Goal: Use online tool/utility: Utilize a website feature to perform a specific function

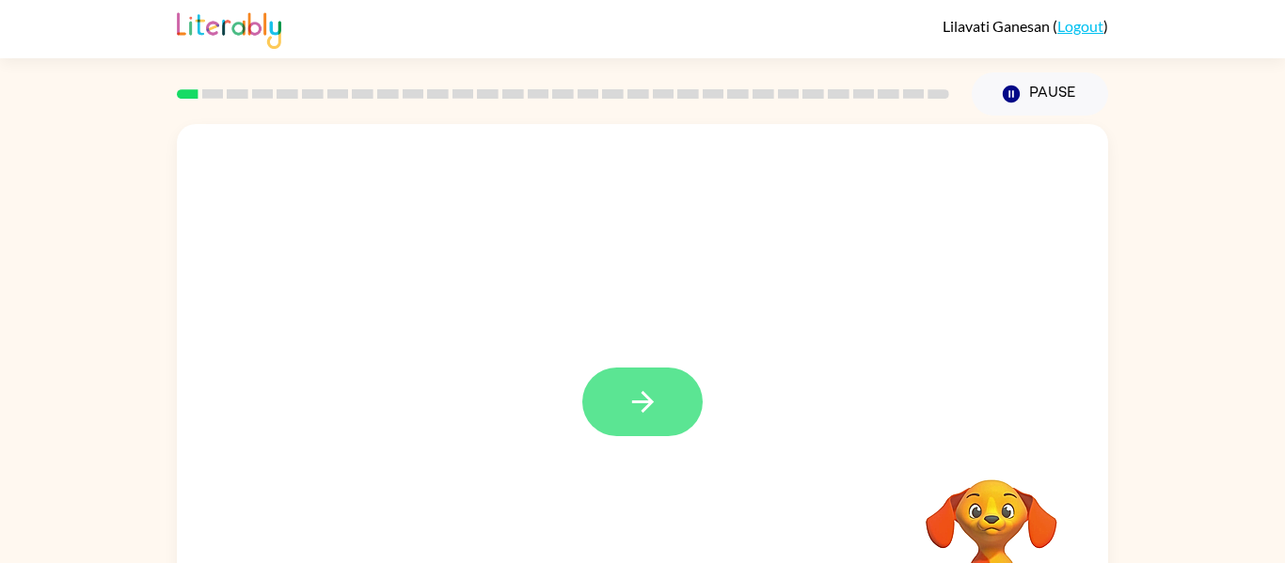
click at [679, 420] on button "button" at bounding box center [642, 402] width 120 height 69
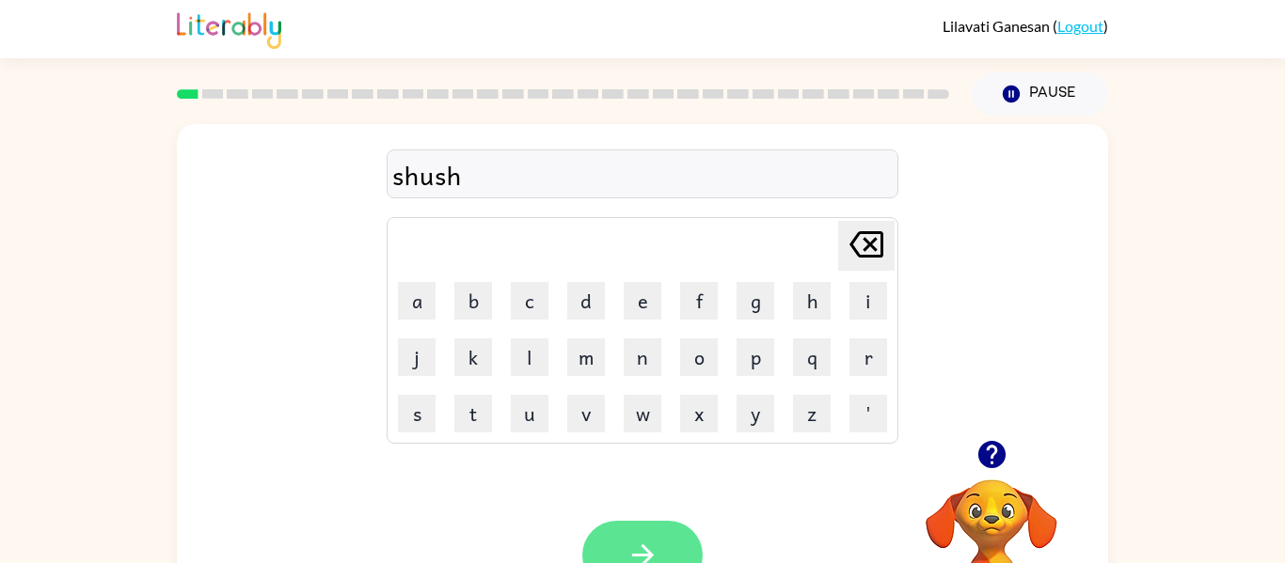
click at [646, 556] on icon "button" at bounding box center [642, 555] width 22 height 22
drag, startPoint x: 534, startPoint y: 174, endPoint x: 521, endPoint y: 177, distance: 13.5
click at [521, 177] on div "appearences" at bounding box center [642, 174] width 500 height 39
click at [537, 176] on div "appearence" at bounding box center [642, 174] width 500 height 39
click at [532, 176] on div "appearence" at bounding box center [642, 174] width 500 height 39
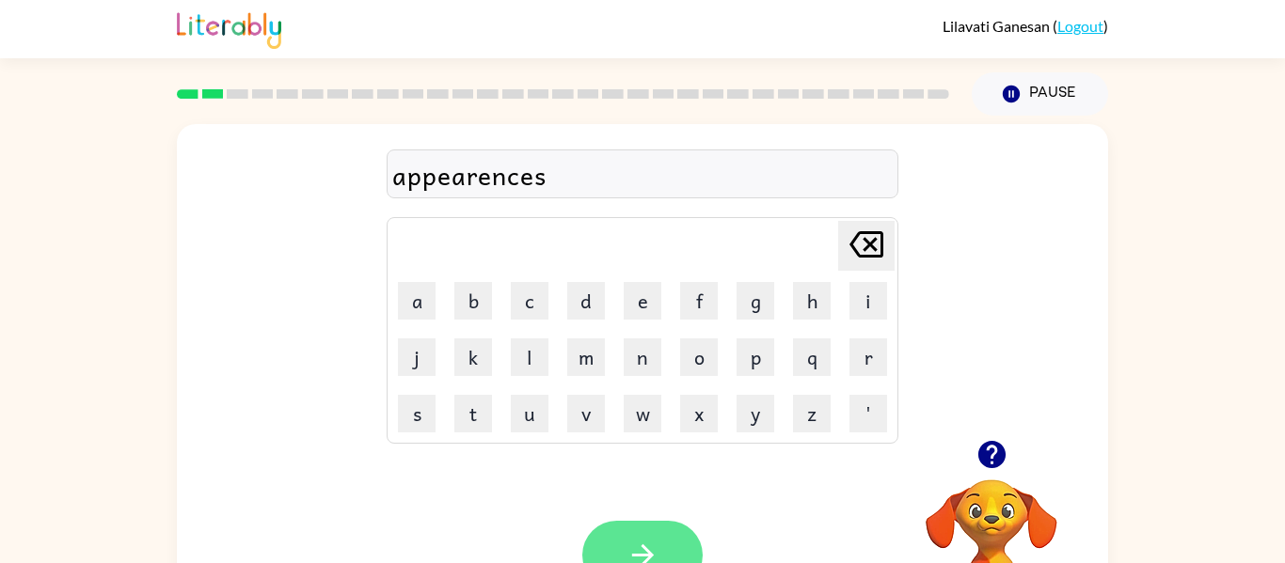
click at [680, 544] on button "button" at bounding box center [642, 555] width 120 height 69
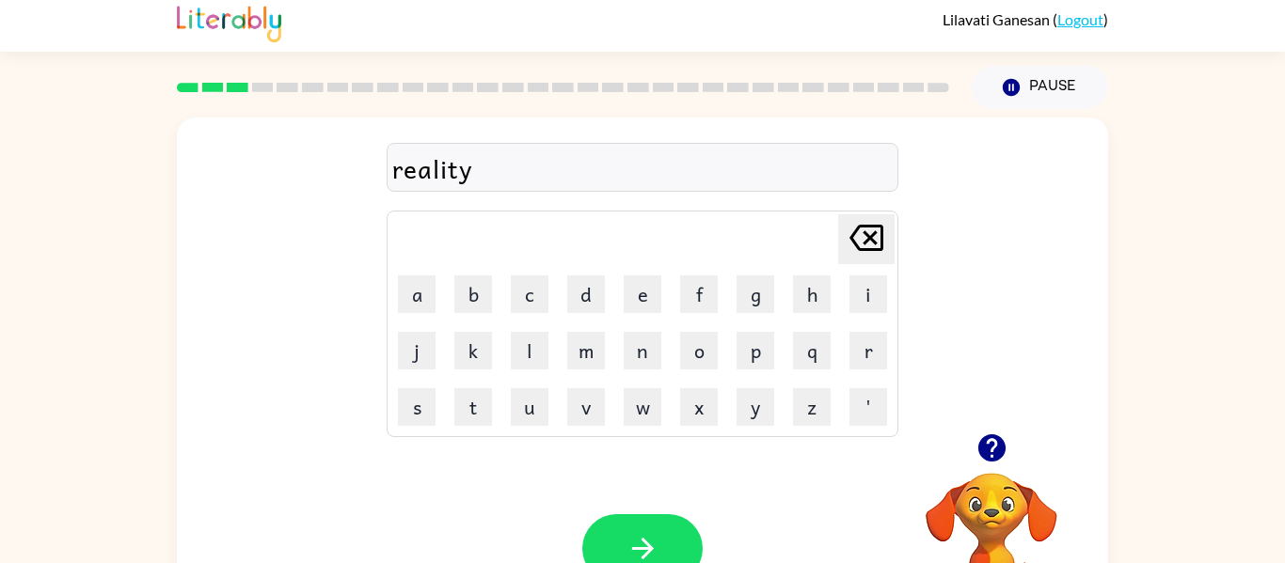
scroll to position [8, 0]
click at [682, 542] on button "button" at bounding box center [642, 547] width 120 height 69
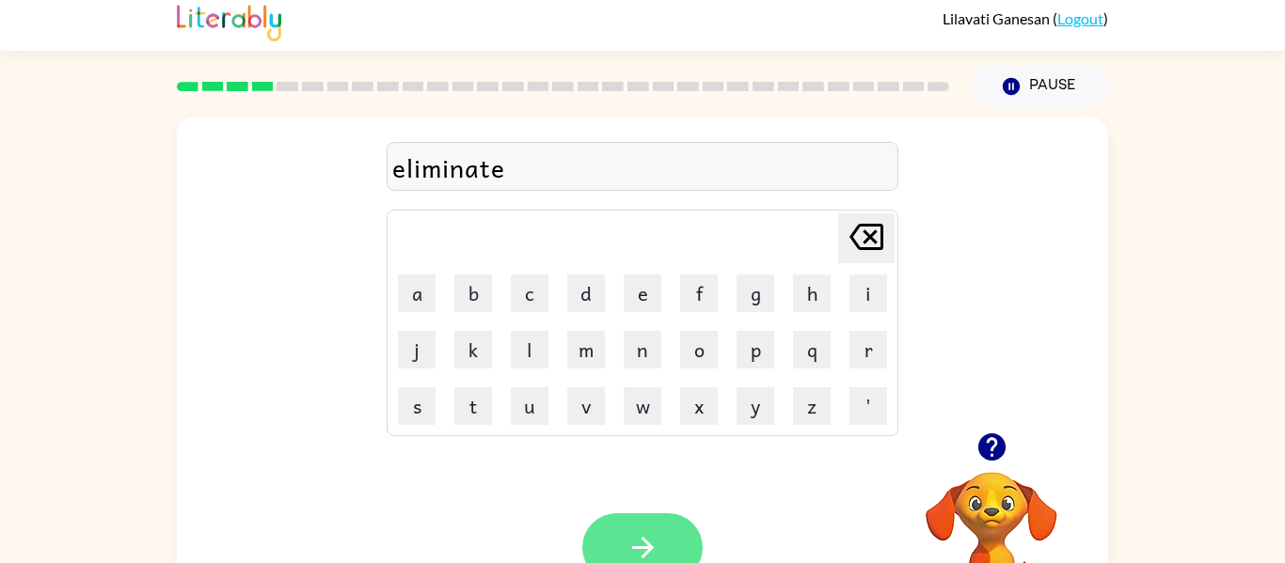
click at [670, 540] on button "button" at bounding box center [642, 547] width 120 height 69
click at [657, 533] on icon "button" at bounding box center [642, 547] width 33 height 33
click at [655, 545] on icon "button" at bounding box center [642, 547] width 33 height 33
click at [658, 528] on button "button" at bounding box center [642, 547] width 120 height 69
click at [666, 531] on button "button" at bounding box center [642, 547] width 120 height 69
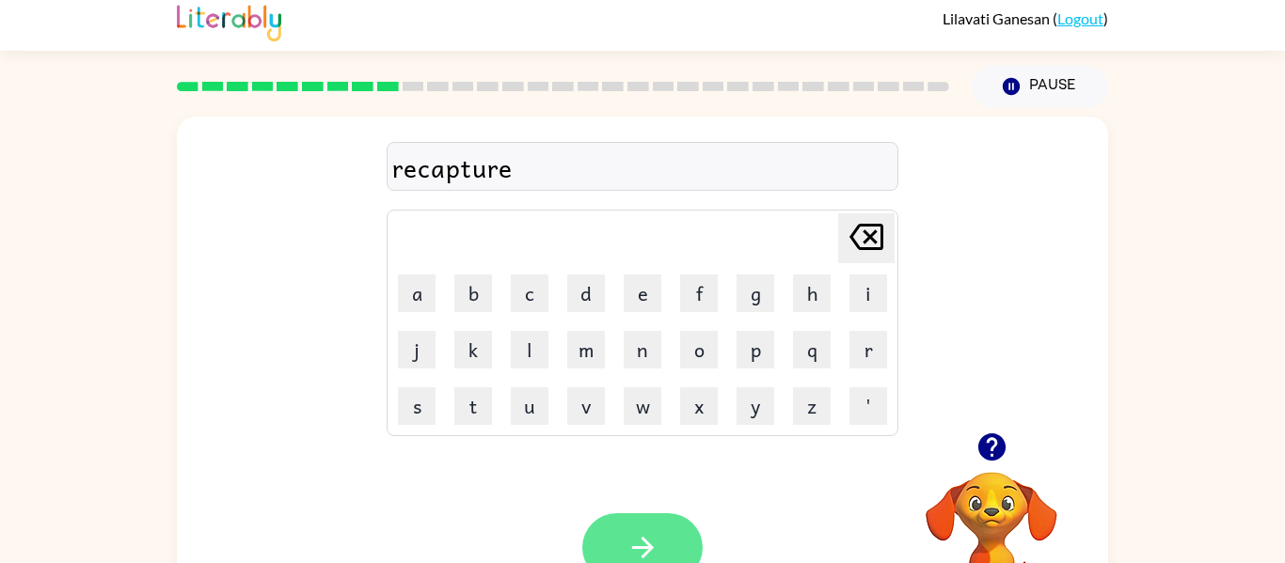
click at [680, 539] on button "button" at bounding box center [642, 547] width 120 height 69
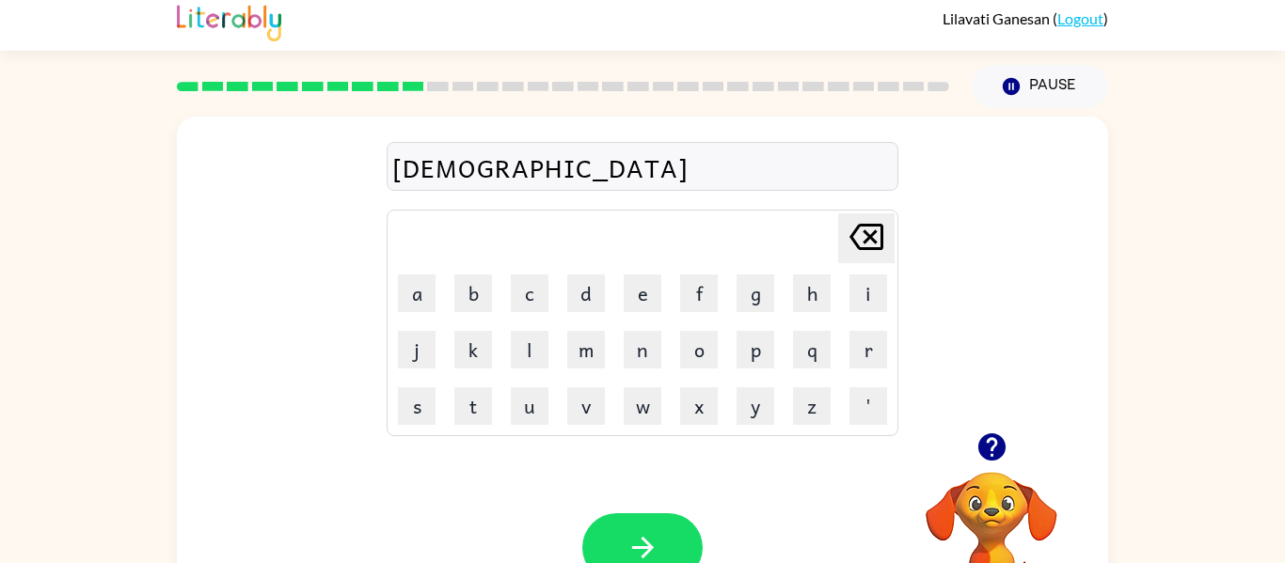
click at [445, 167] on div "[DEMOGRAPHIC_DATA]" at bounding box center [642, 167] width 500 height 39
click at [531, 177] on div "preascho" at bounding box center [642, 167] width 500 height 39
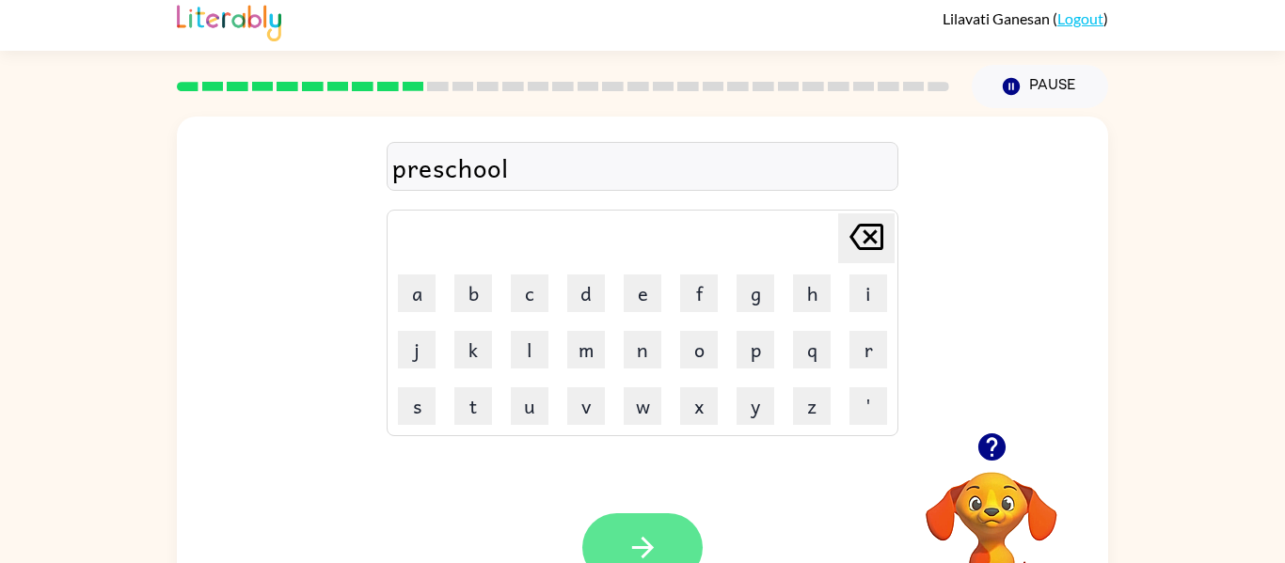
click at [656, 530] on button "button" at bounding box center [642, 547] width 120 height 69
click at [670, 549] on button "button" at bounding box center [642, 547] width 120 height 69
click at [669, 520] on button "button" at bounding box center [642, 547] width 120 height 69
click at [660, 542] on button "button" at bounding box center [642, 547] width 120 height 69
click at [686, 531] on button "button" at bounding box center [642, 547] width 120 height 69
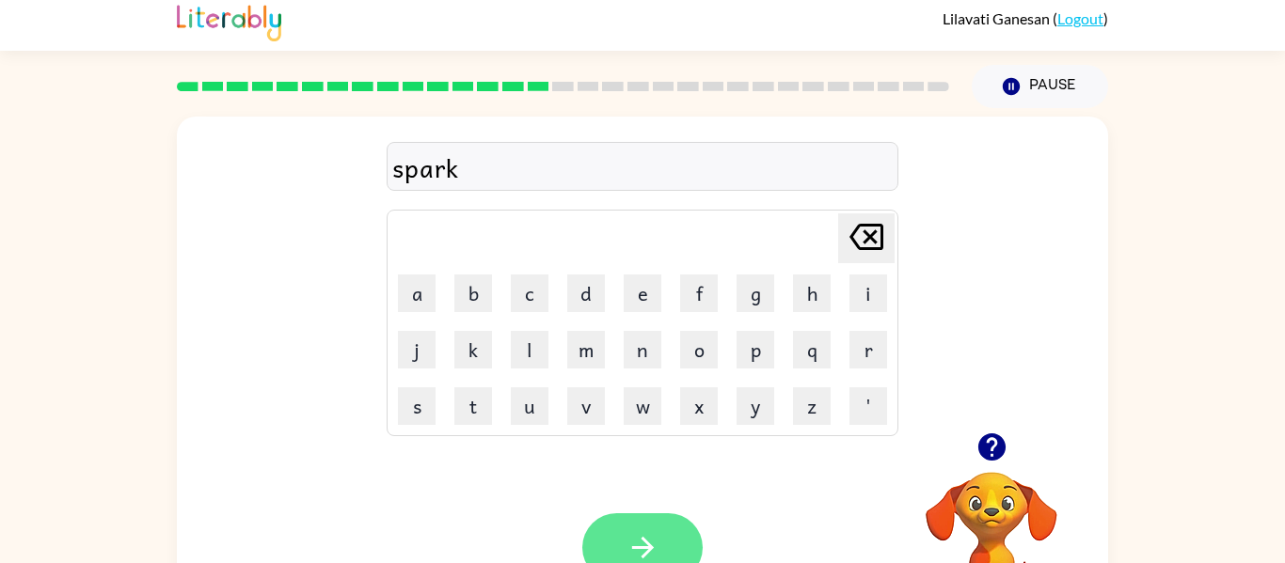
click at [658, 525] on button "button" at bounding box center [642, 547] width 120 height 69
click at [658, 545] on icon "button" at bounding box center [642, 547] width 33 height 33
click at [687, 531] on button "button" at bounding box center [642, 547] width 120 height 69
click at [664, 534] on button "button" at bounding box center [642, 547] width 120 height 69
click at [662, 546] on button "button" at bounding box center [642, 547] width 120 height 69
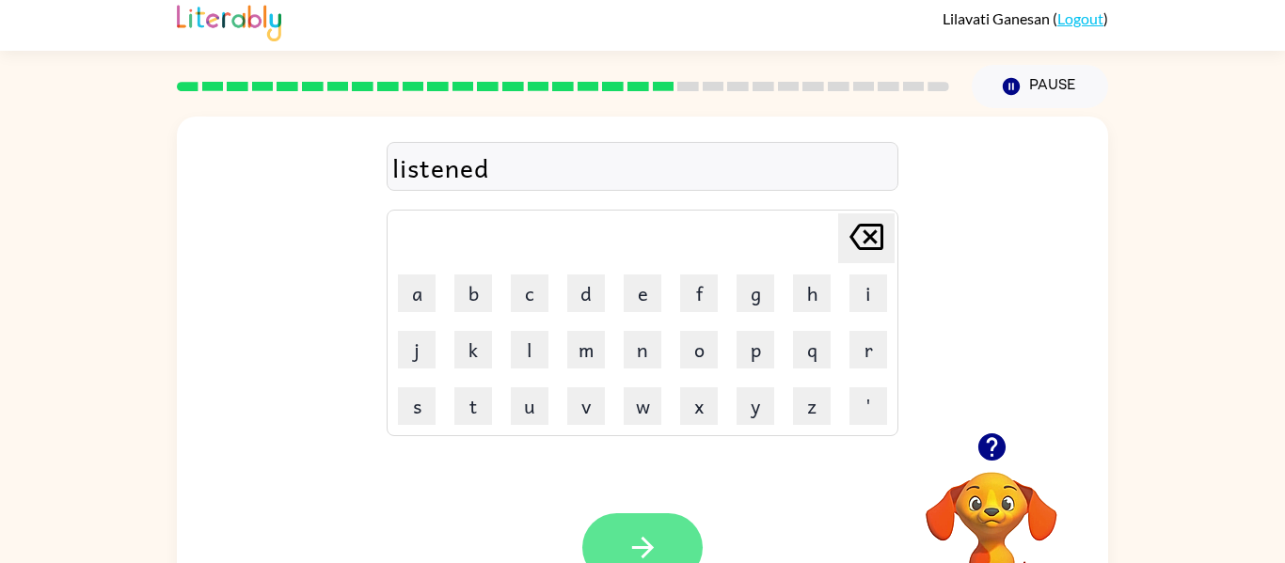
click at [663, 538] on button "button" at bounding box center [642, 547] width 120 height 69
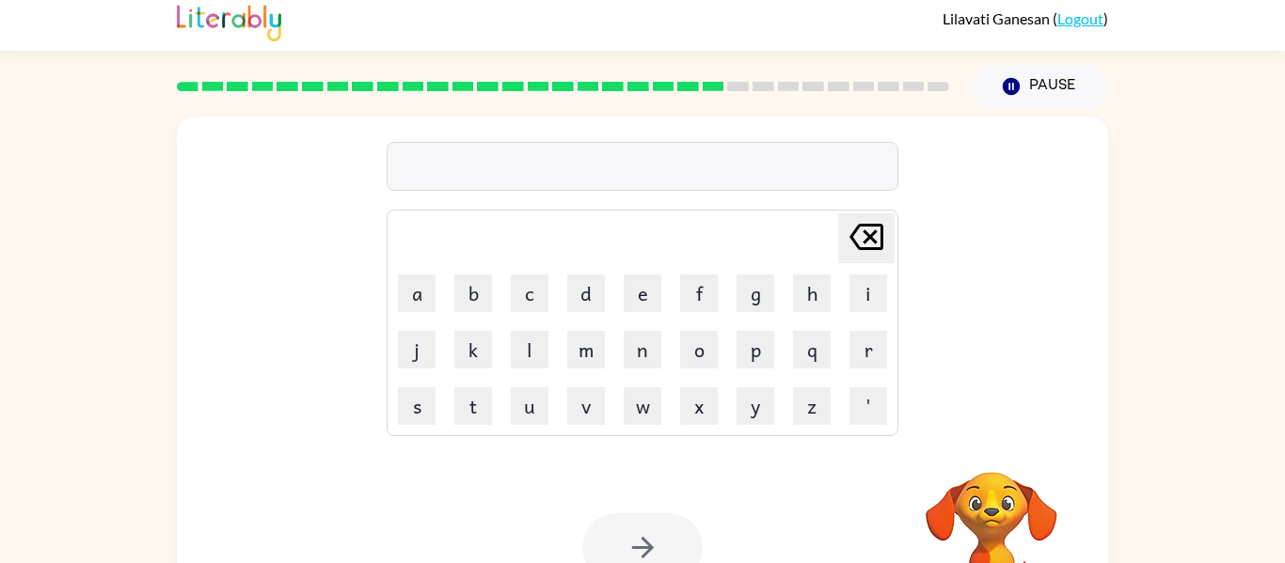
click at [658, 542] on div at bounding box center [642, 547] width 120 height 69
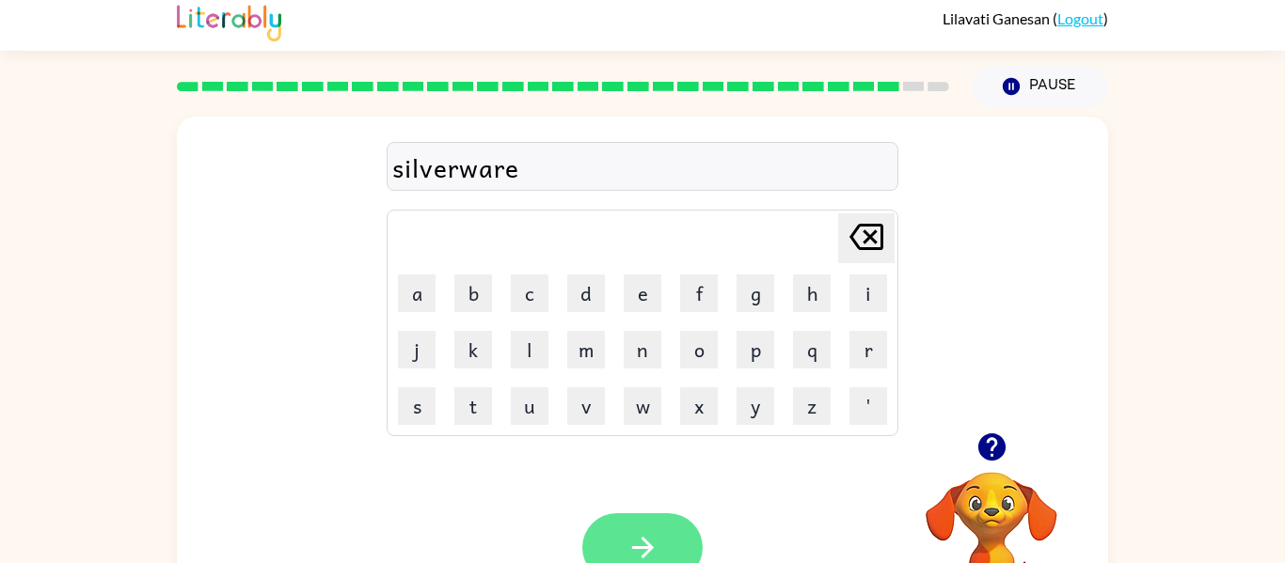
click at [653, 545] on icon "button" at bounding box center [642, 547] width 33 height 33
click at [688, 523] on button "button" at bounding box center [642, 547] width 120 height 69
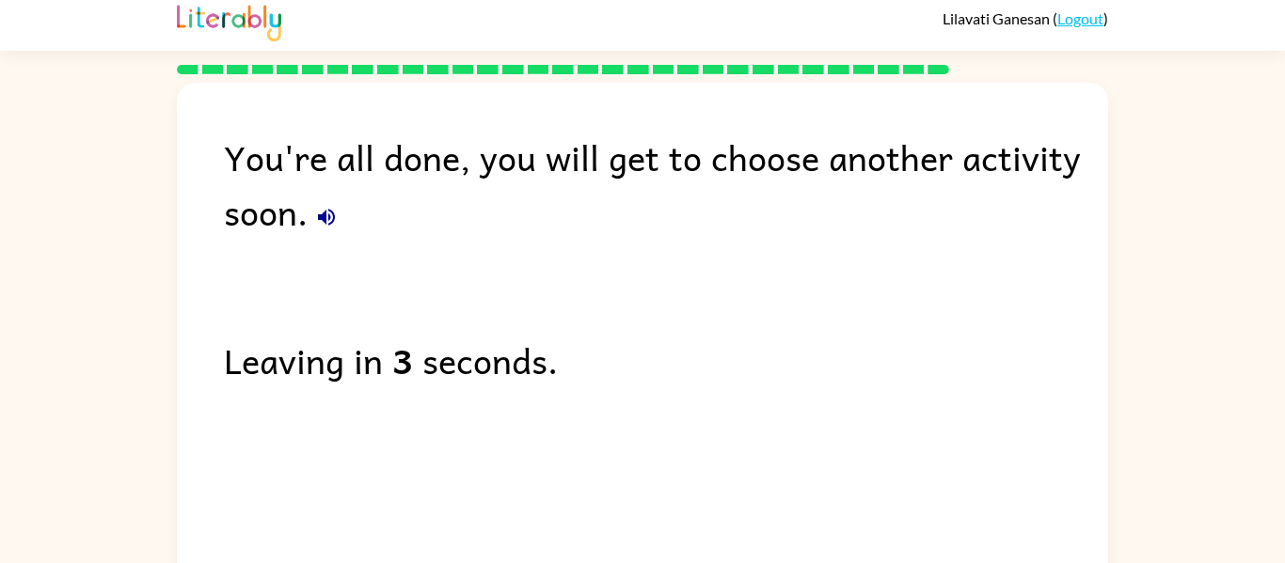
click at [345, 229] on div "You're all done, you will get to choose another activity soon." at bounding box center [666, 184] width 884 height 109
click at [335, 211] on icon "button" at bounding box center [326, 217] width 23 height 23
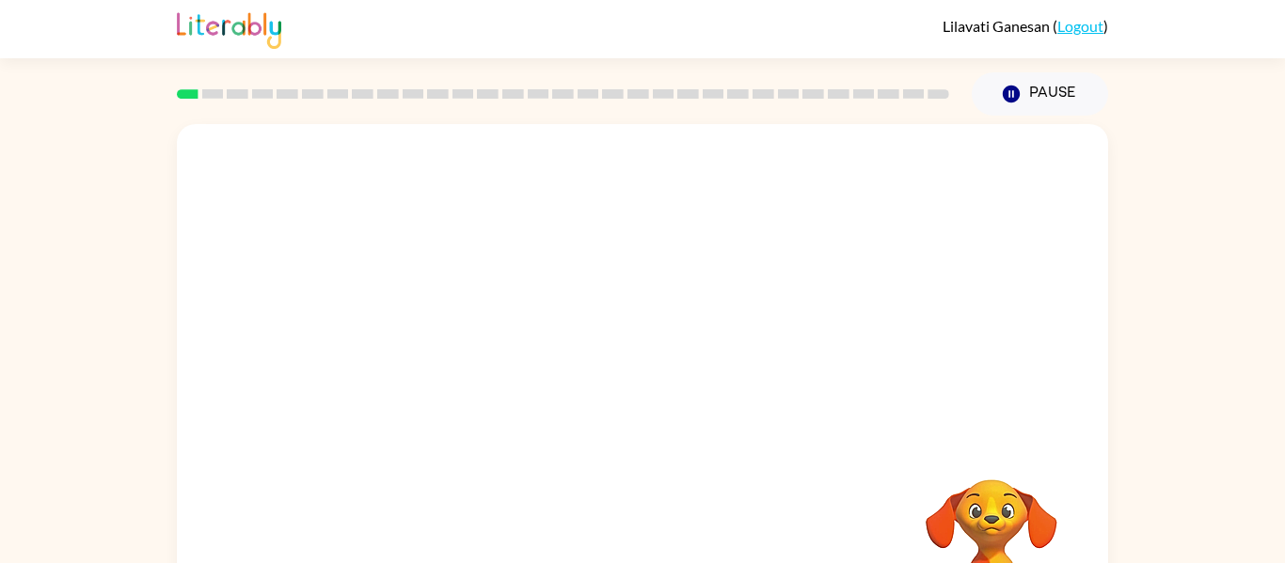
scroll to position [98, 0]
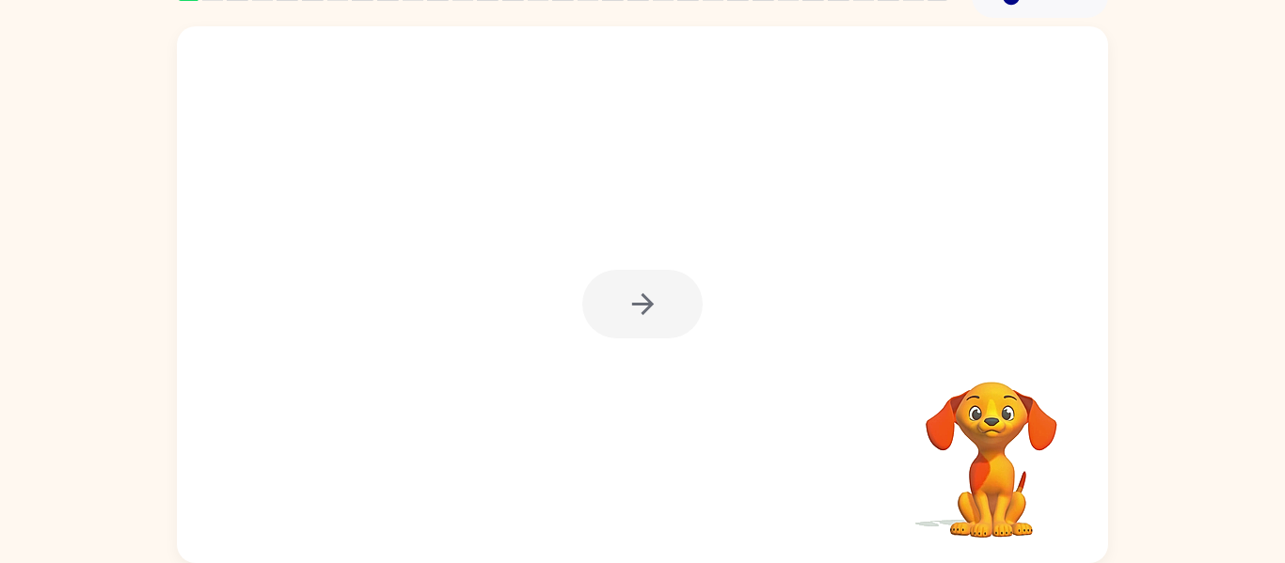
click at [634, 325] on div at bounding box center [642, 304] width 120 height 69
click at [653, 325] on button "button" at bounding box center [642, 304] width 120 height 69
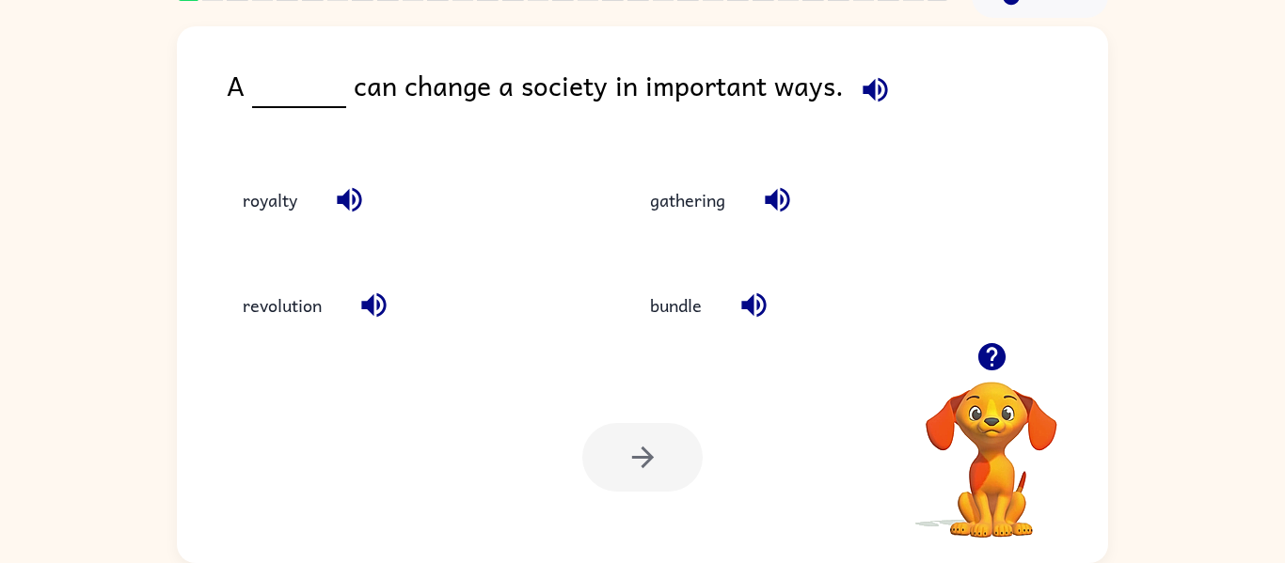
scroll to position [97, 0]
click at [287, 323] on button "revolution" at bounding box center [282, 306] width 117 height 51
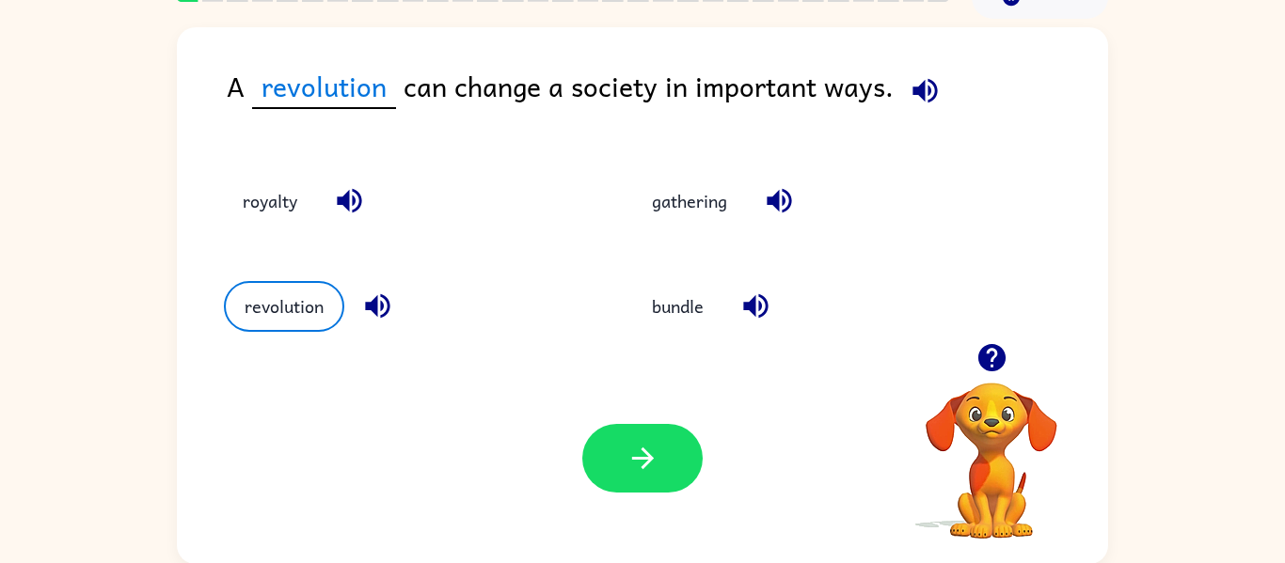
click at [919, 98] on icon "button" at bounding box center [924, 90] width 24 height 24
click at [925, 90] on icon "button" at bounding box center [924, 90] width 33 height 33
click at [914, 101] on icon "button" at bounding box center [924, 90] width 33 height 33
click at [659, 455] on button "button" at bounding box center [642, 458] width 120 height 69
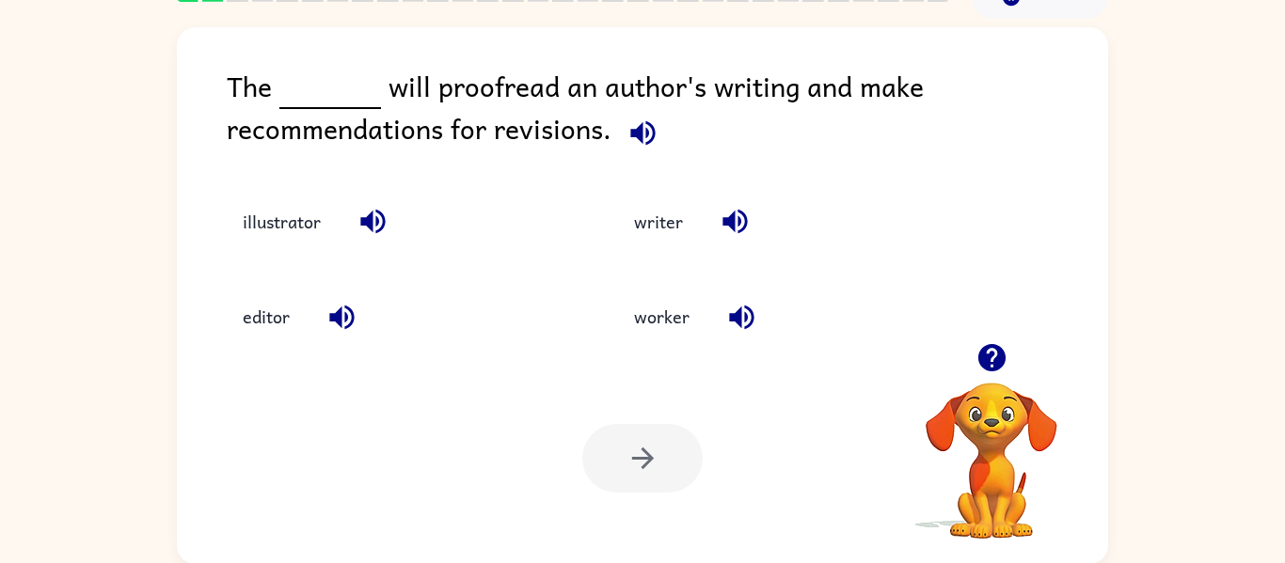
click at [652, 154] on button "button" at bounding box center [643, 133] width 48 height 48
click at [639, 141] on icon "button" at bounding box center [642, 132] width 24 height 24
click at [647, 142] on icon "button" at bounding box center [642, 132] width 24 height 24
click at [292, 302] on button "editor" at bounding box center [266, 317] width 85 height 51
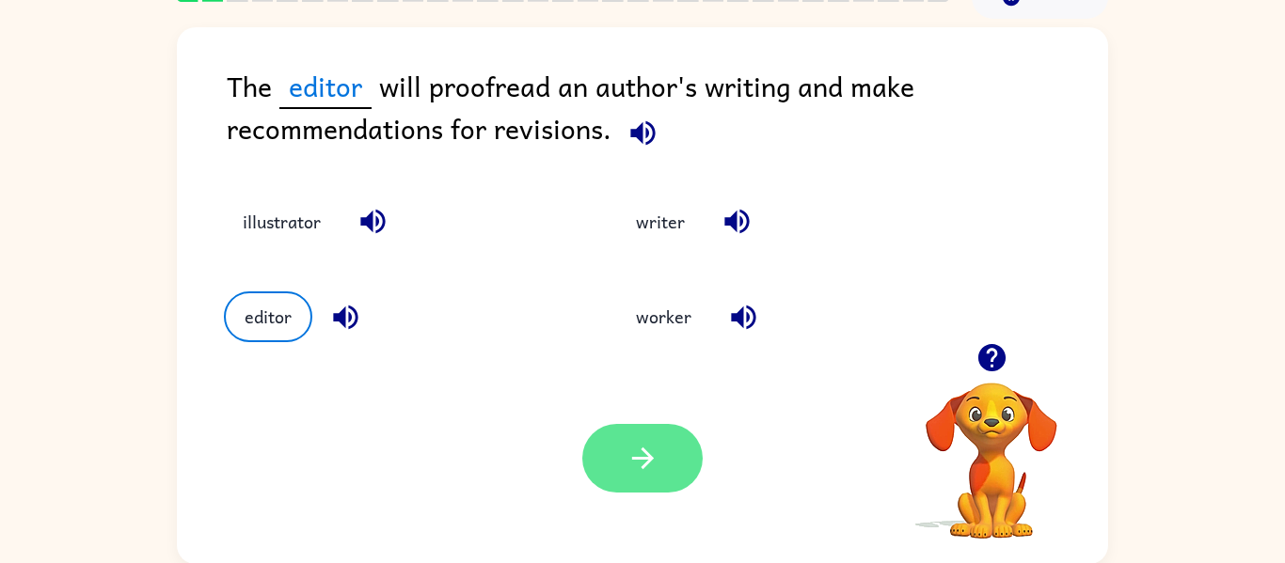
click at [649, 463] on icon "button" at bounding box center [642, 459] width 22 height 22
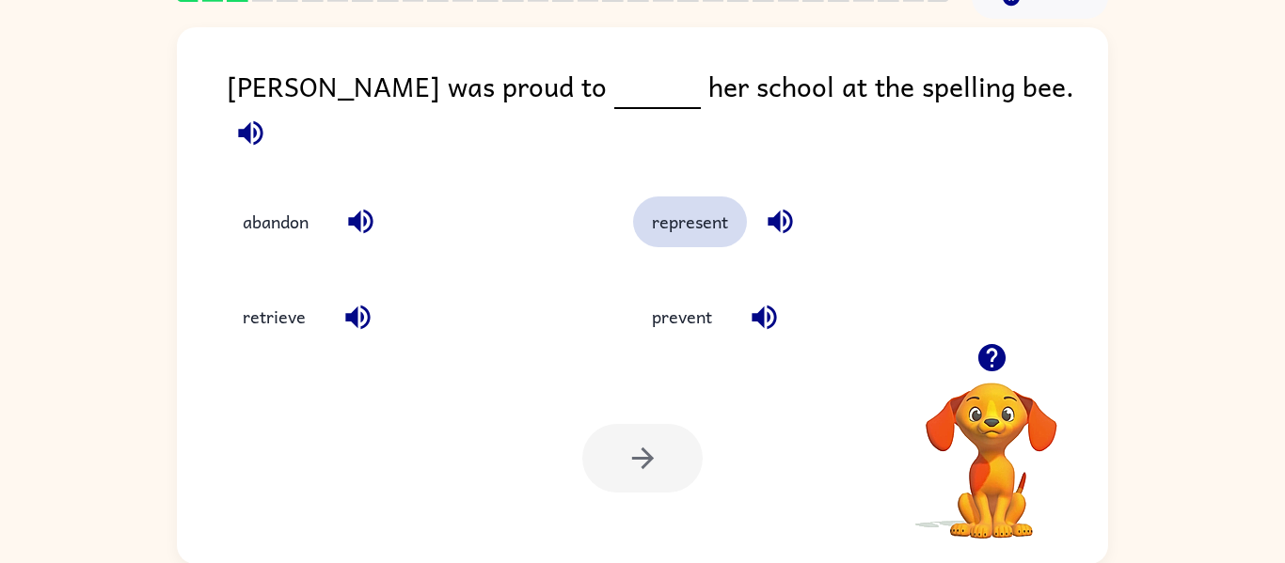
click at [723, 197] on button "represent" at bounding box center [690, 222] width 114 height 51
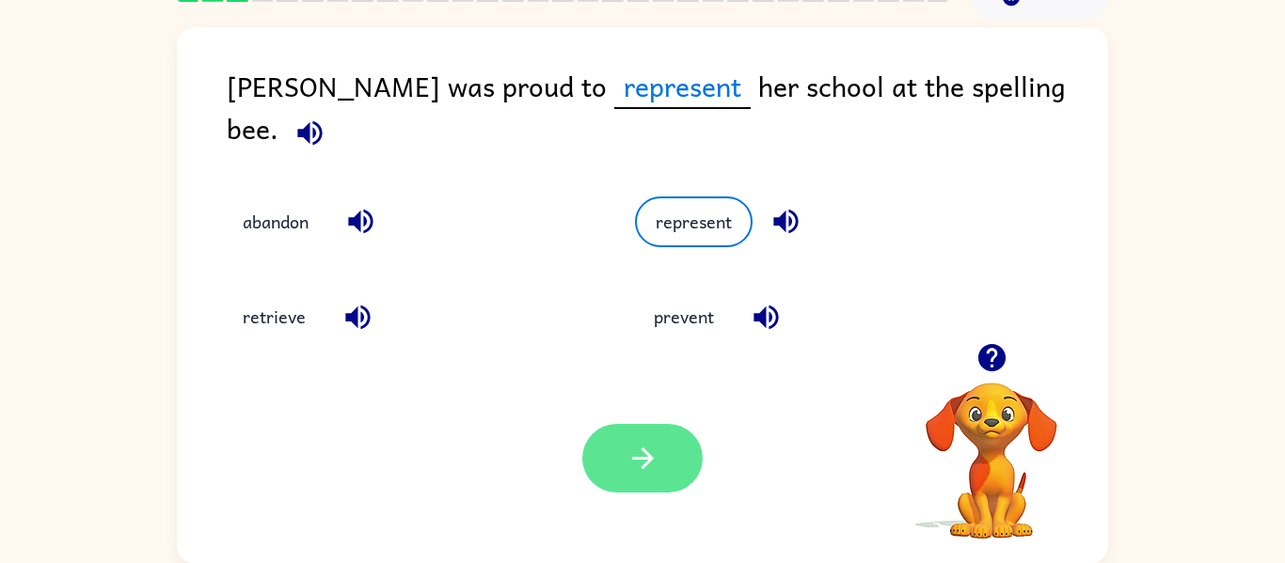
click at [657, 464] on icon "button" at bounding box center [642, 458] width 33 height 33
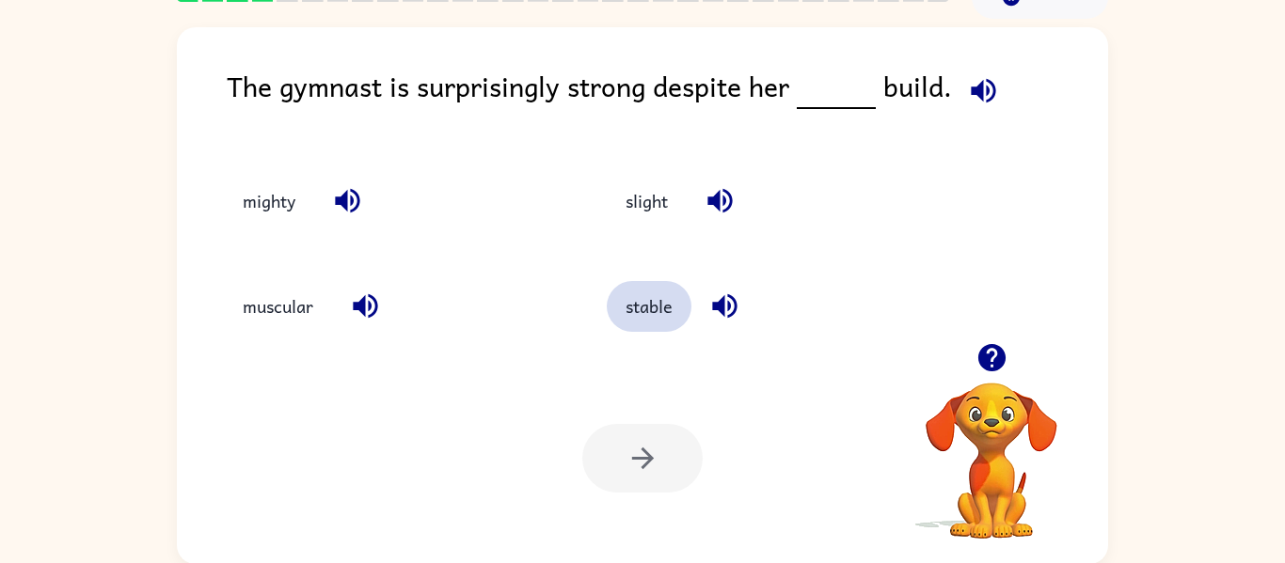
click at [664, 309] on button "stable" at bounding box center [649, 306] width 85 height 51
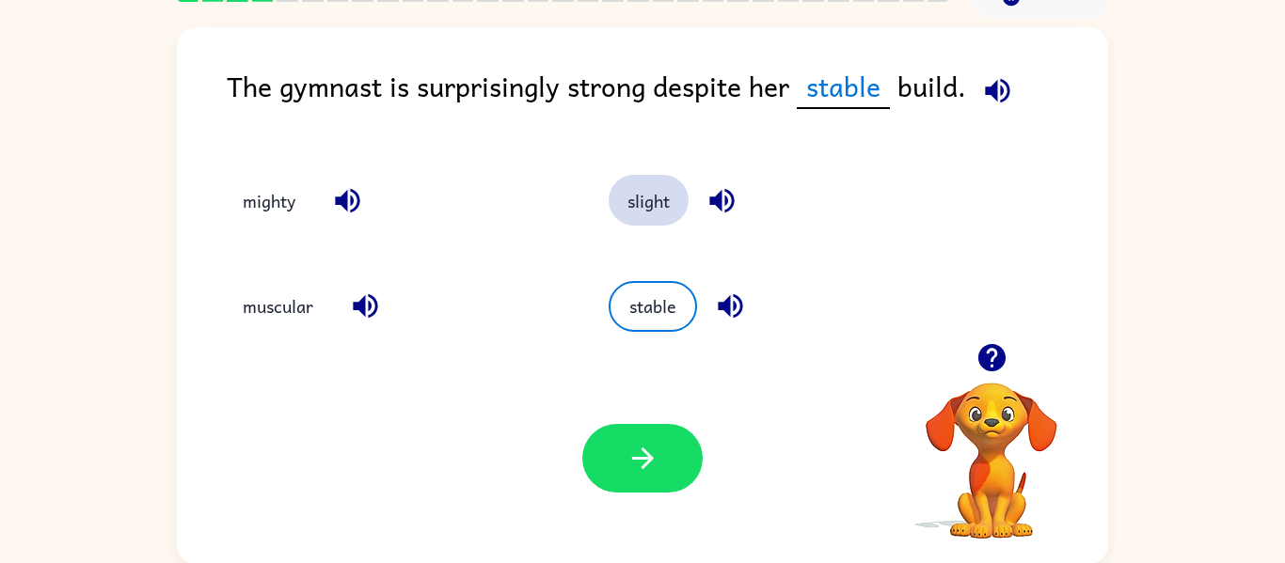
click at [671, 212] on button "slight" at bounding box center [648, 200] width 80 height 51
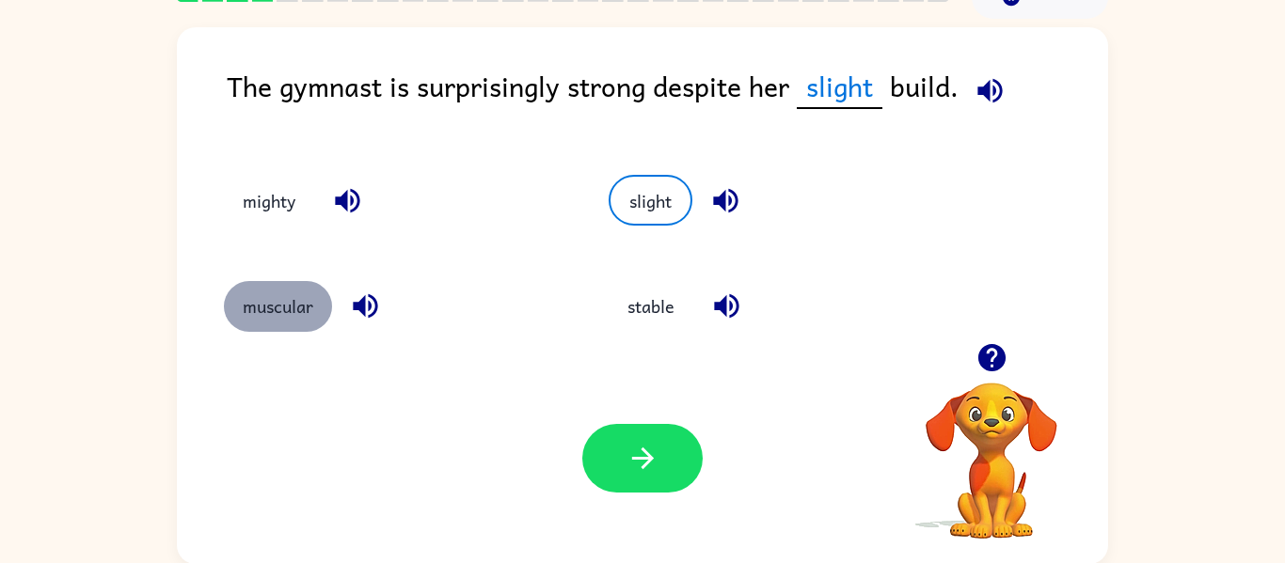
click at [304, 328] on button "muscular" at bounding box center [278, 306] width 108 height 51
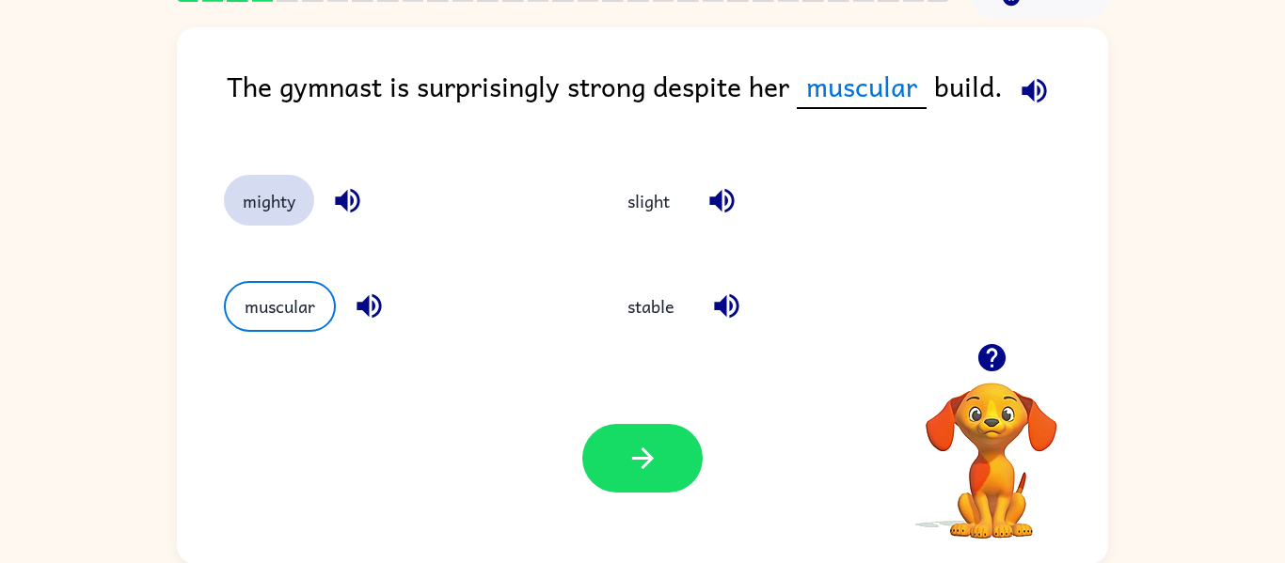
click at [287, 200] on button "mighty" at bounding box center [269, 200] width 90 height 51
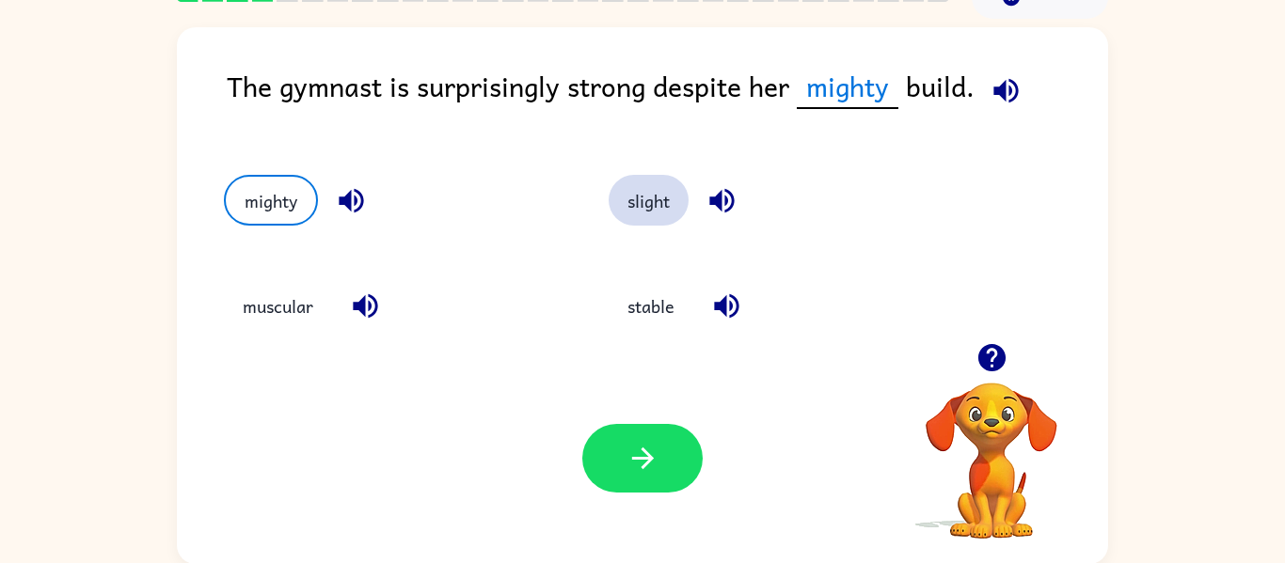
click at [659, 221] on button "slight" at bounding box center [648, 200] width 80 height 51
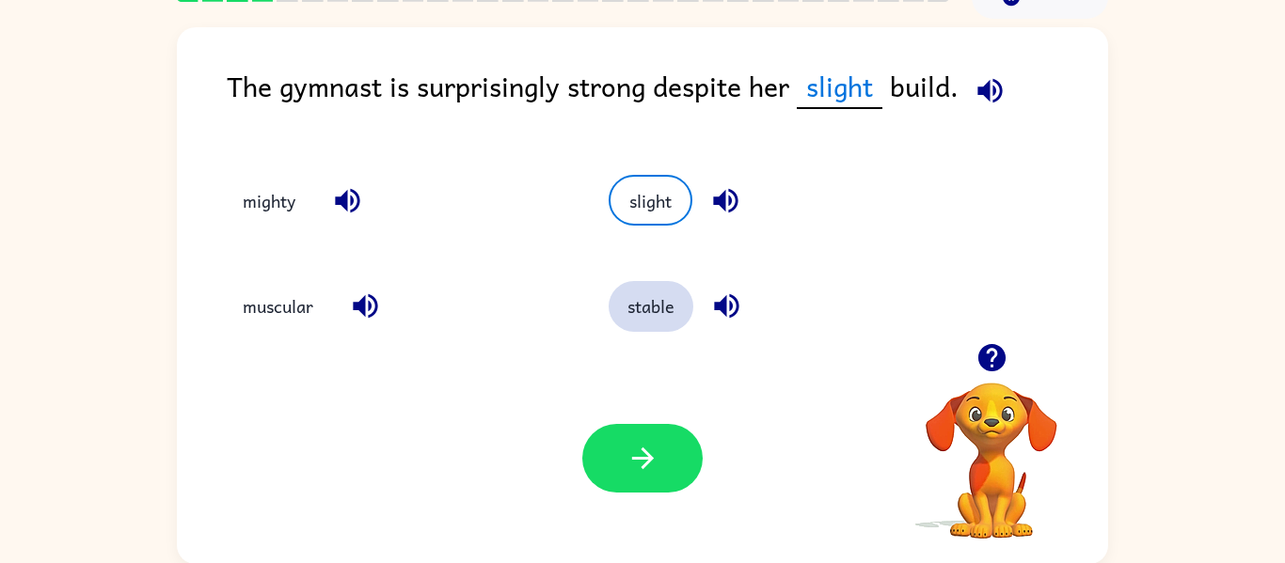
click at [677, 303] on button "stable" at bounding box center [650, 306] width 85 height 51
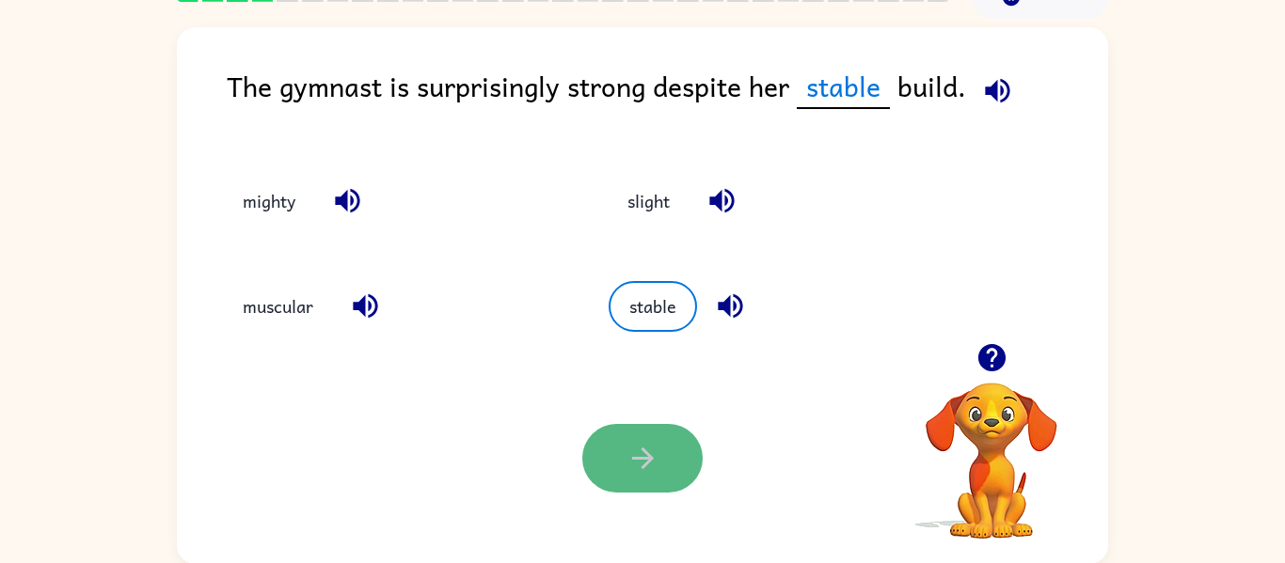
click at [660, 478] on button "button" at bounding box center [642, 458] width 120 height 69
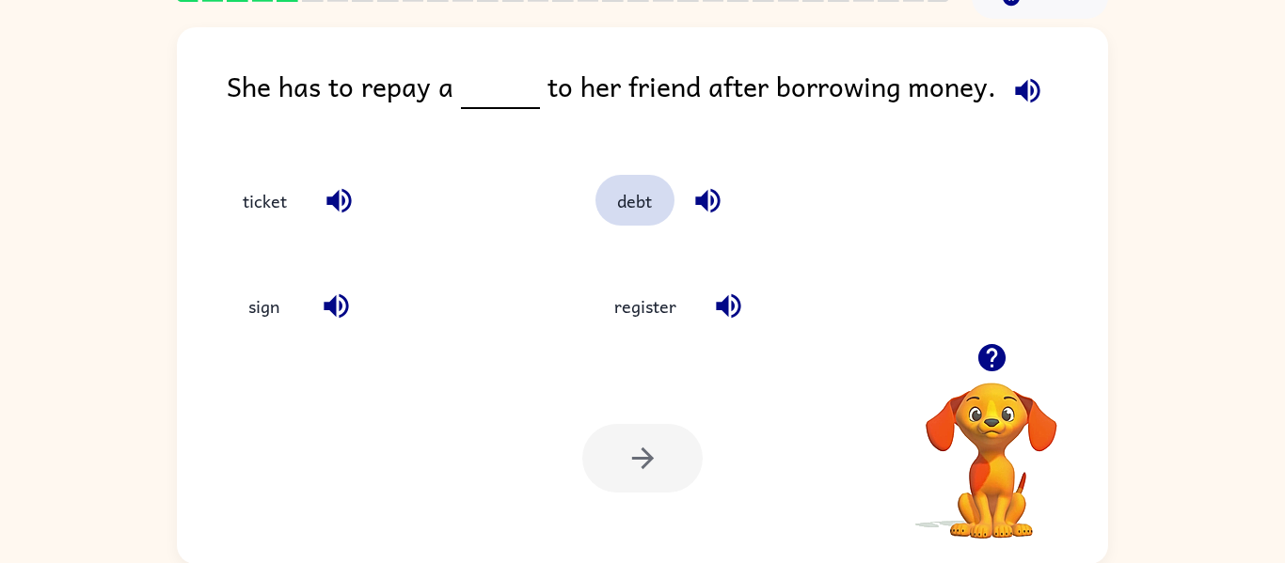
click at [653, 198] on button "debt" at bounding box center [634, 200] width 79 height 51
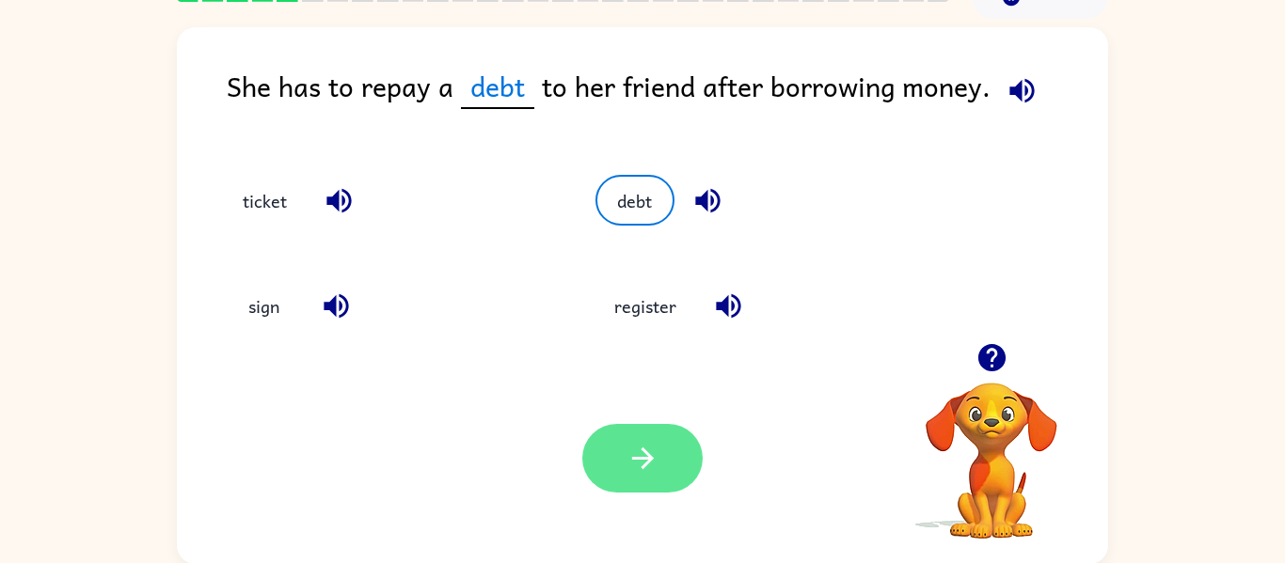
click at [663, 489] on button "button" at bounding box center [642, 458] width 120 height 69
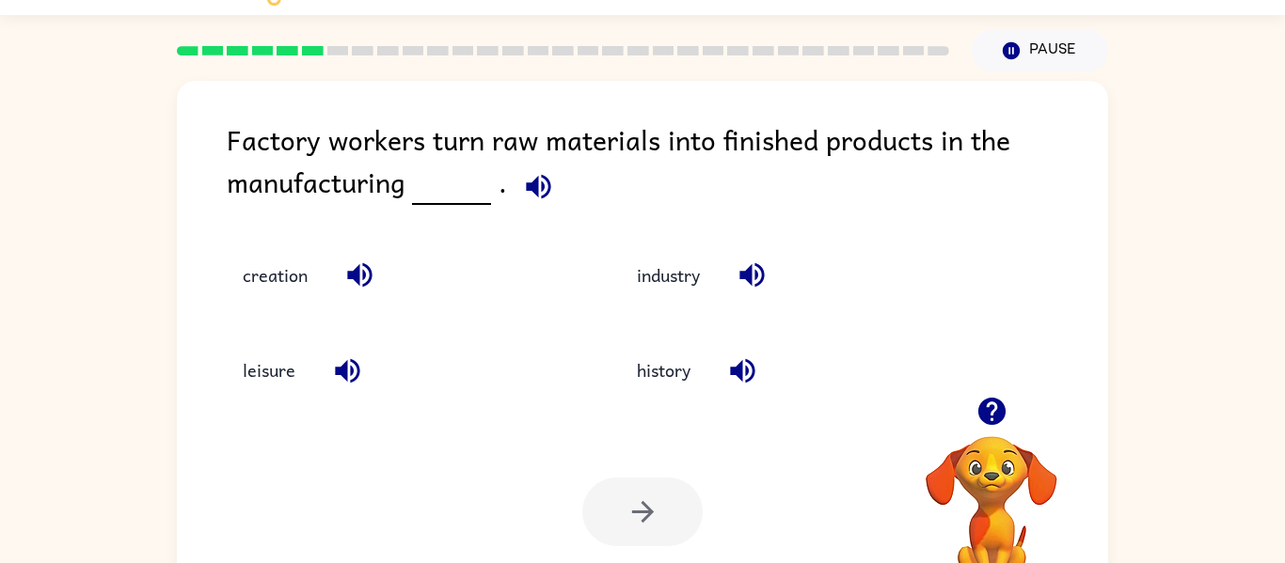
scroll to position [0, 0]
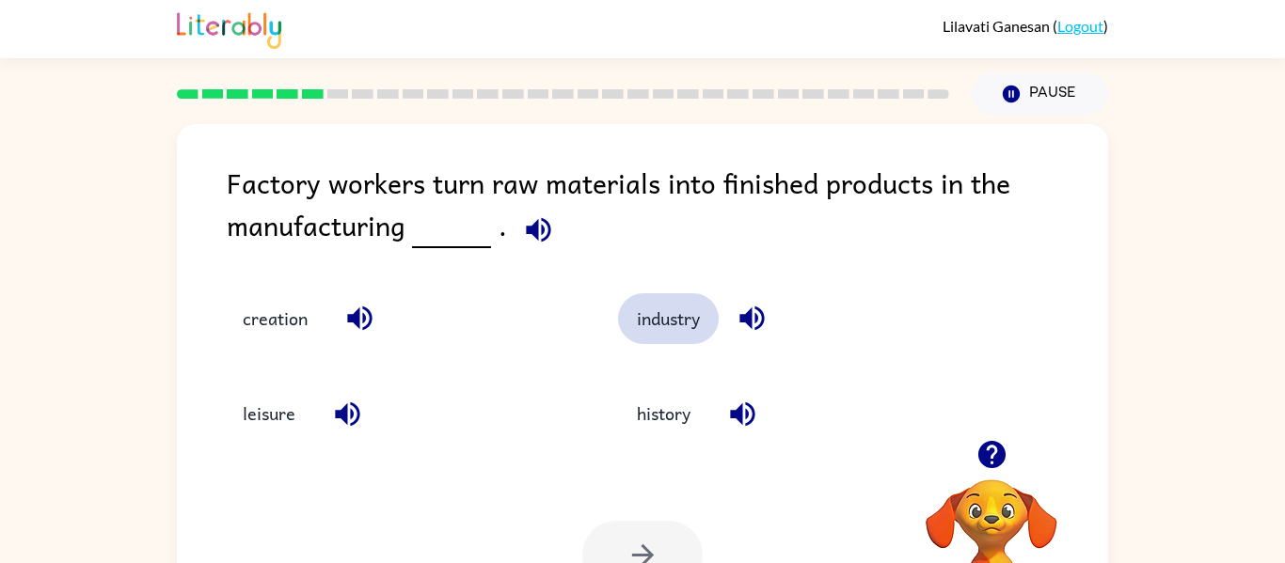
click at [691, 314] on button "industry" at bounding box center [668, 318] width 101 height 51
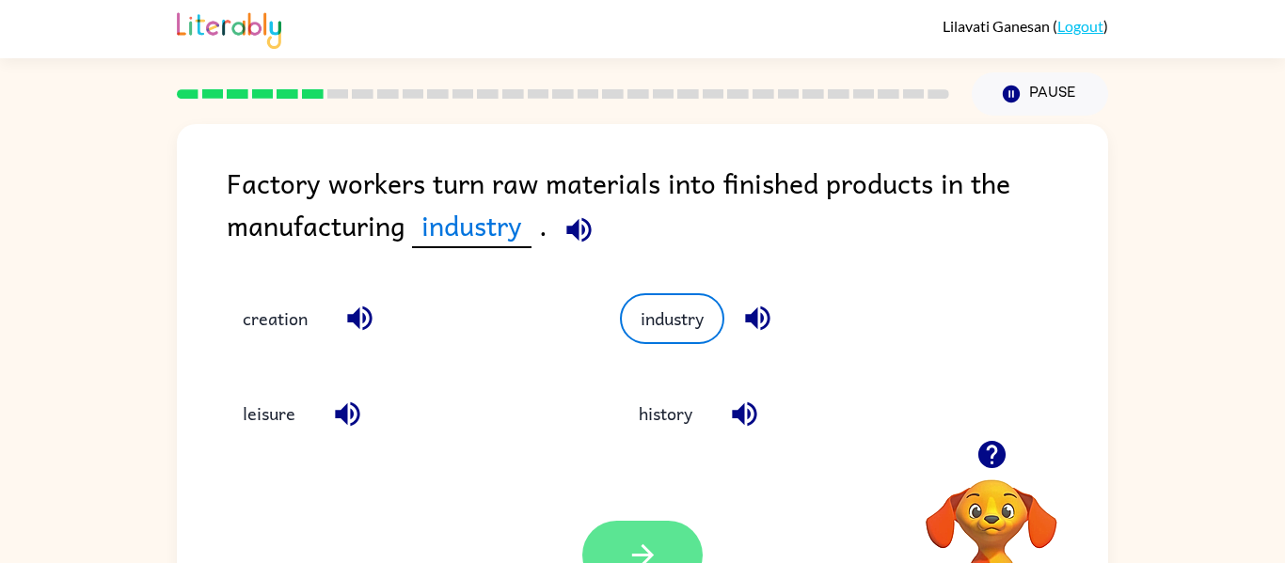
click at [671, 538] on button "button" at bounding box center [642, 555] width 120 height 69
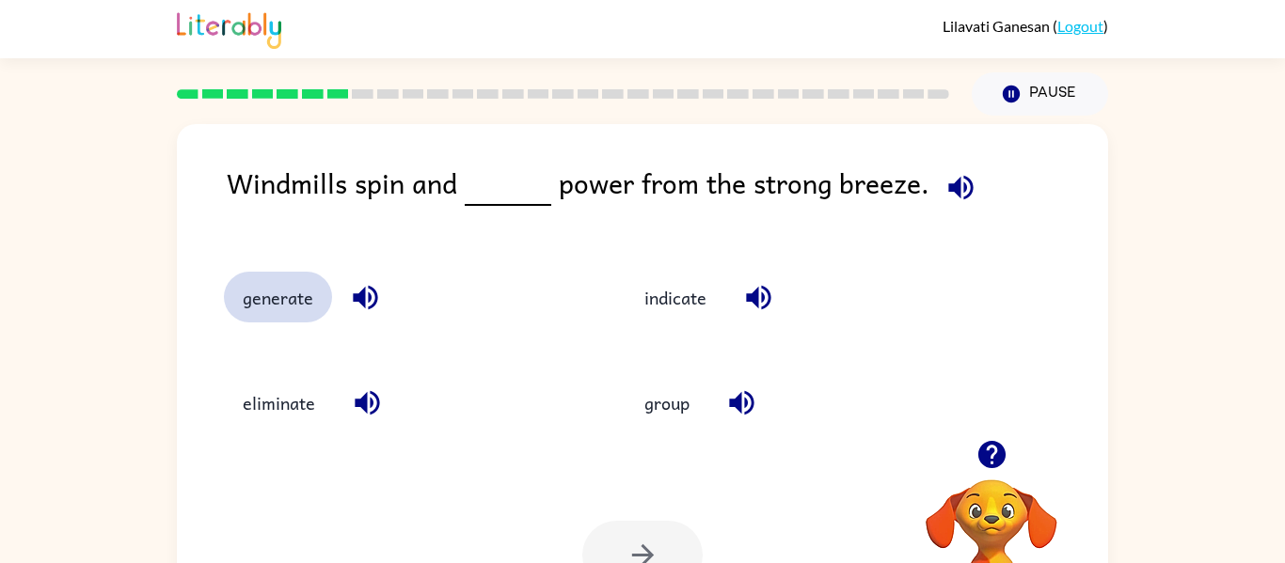
click at [303, 292] on button "generate" at bounding box center [278, 297] width 108 height 51
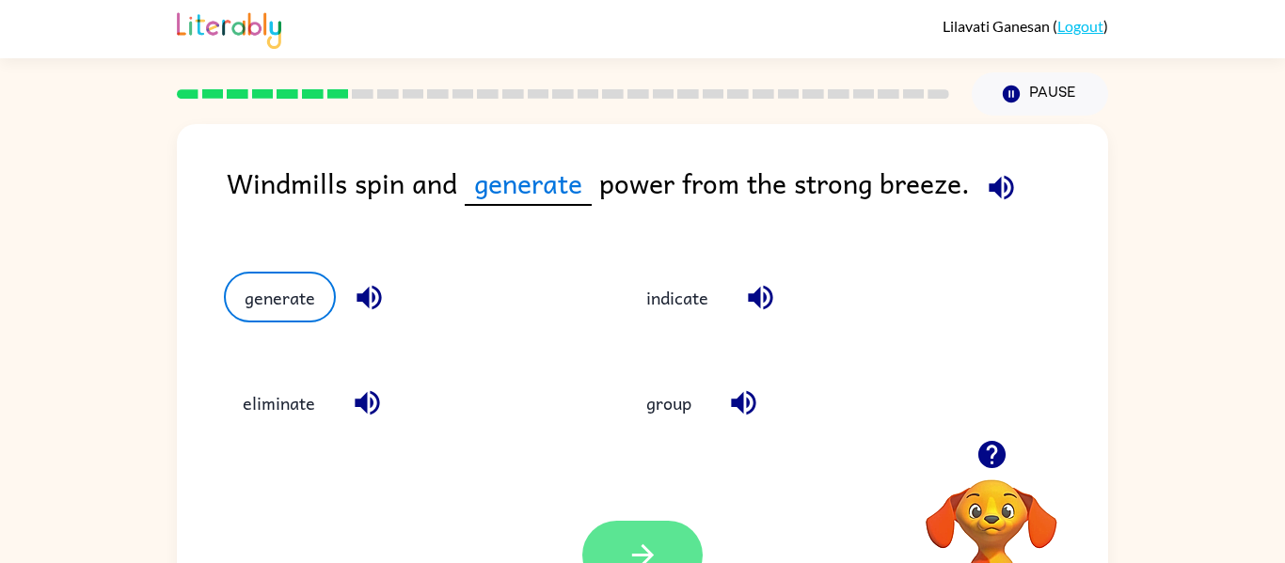
click at [642, 556] on icon "button" at bounding box center [642, 555] width 22 height 22
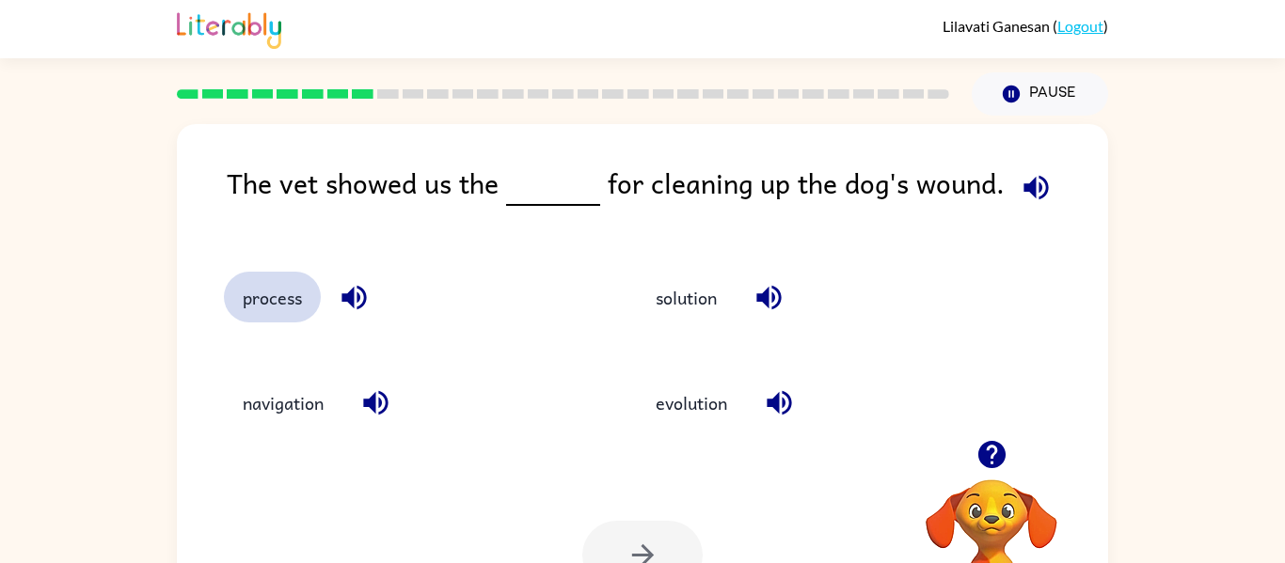
click at [248, 297] on button "process" at bounding box center [272, 297] width 97 height 51
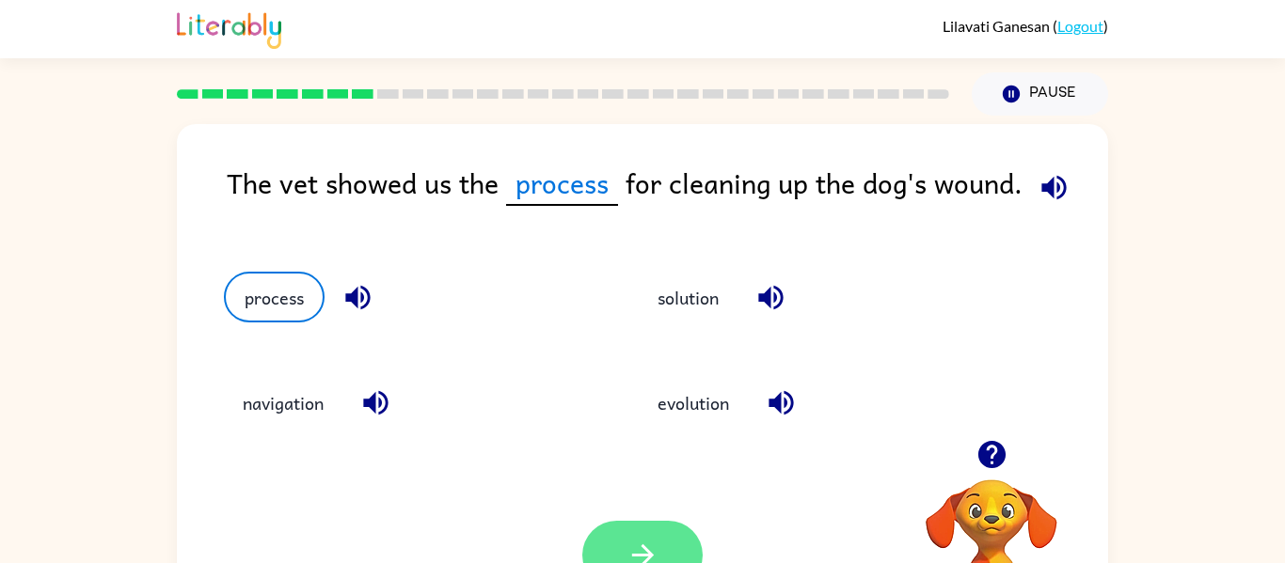
click at [681, 536] on button "button" at bounding box center [642, 555] width 120 height 69
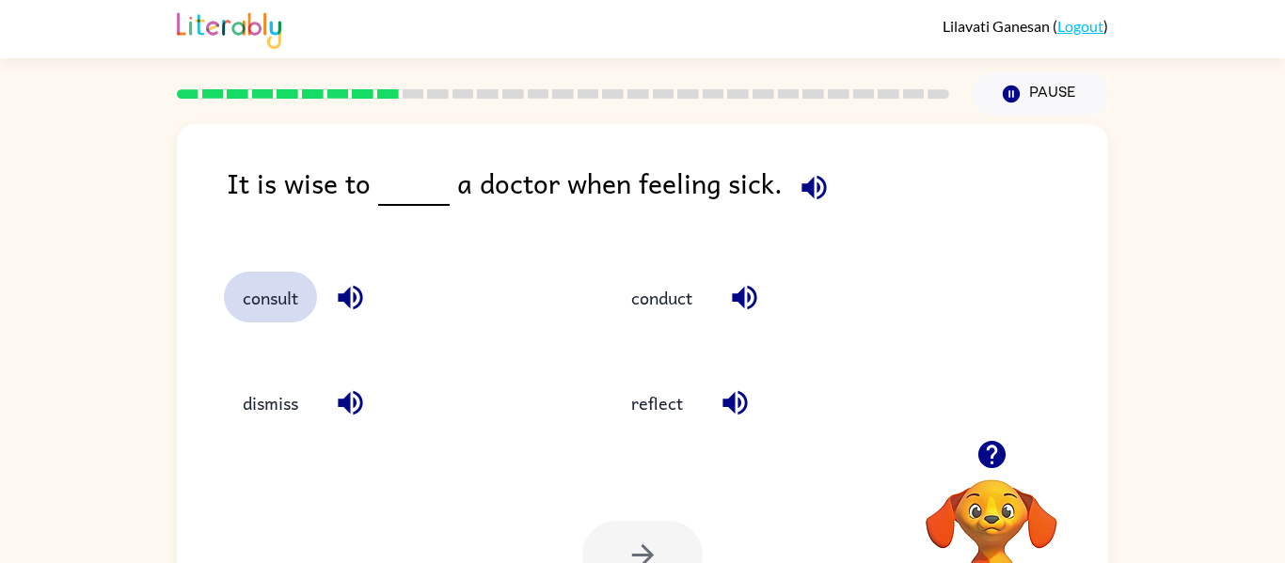
click at [274, 321] on button "consult" at bounding box center [270, 297] width 93 height 51
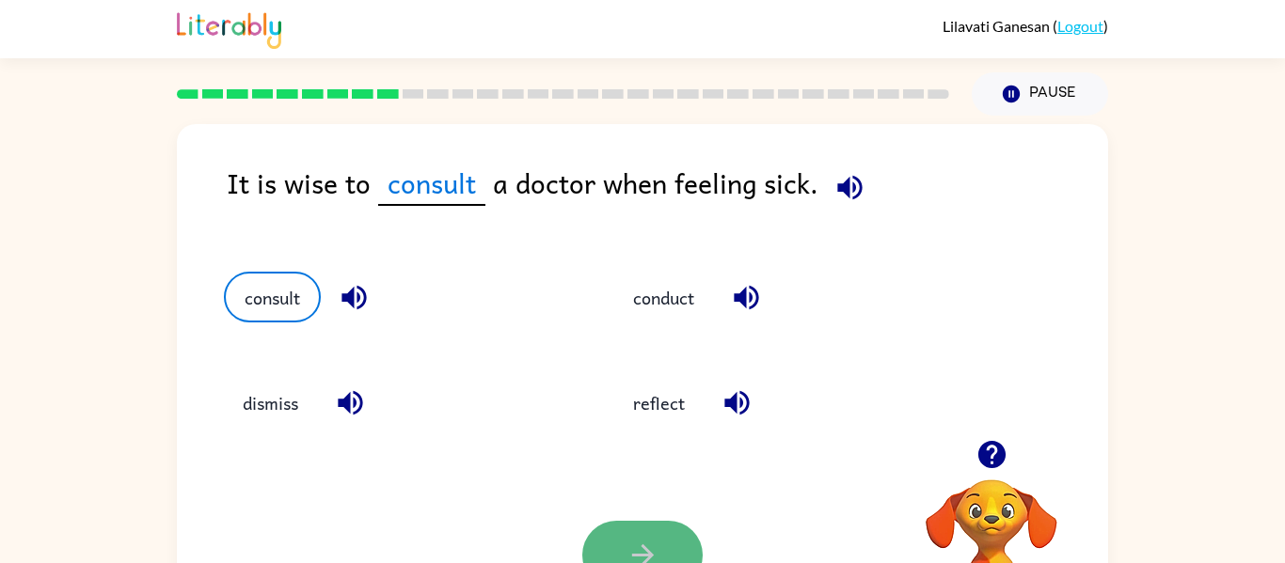
click at [666, 544] on button "button" at bounding box center [642, 555] width 120 height 69
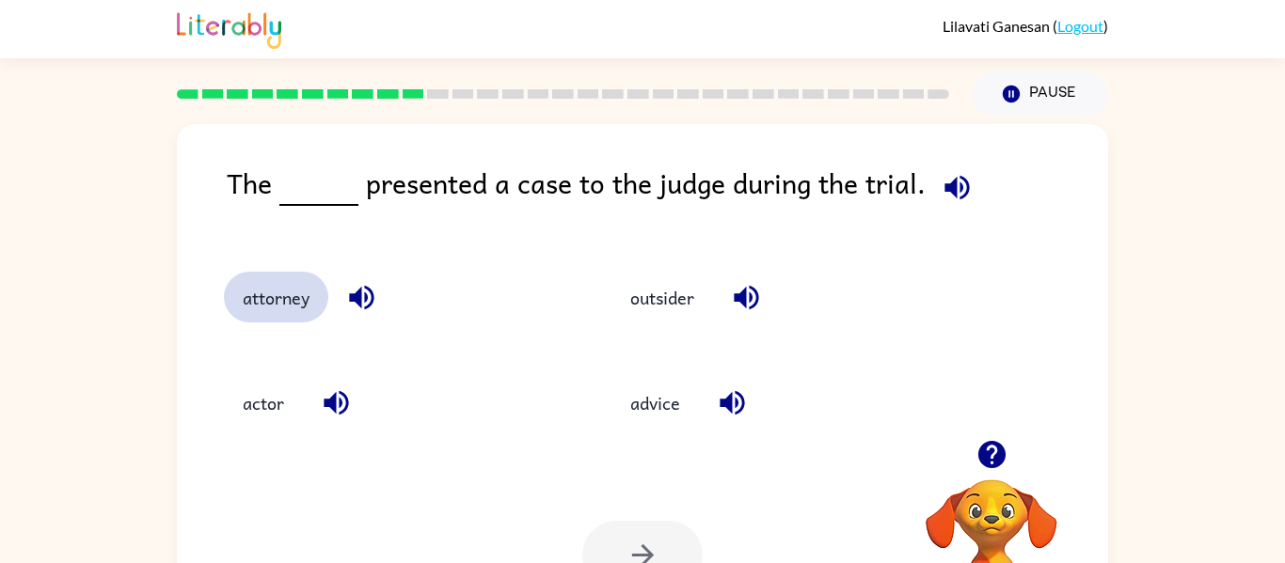
click at [295, 290] on button "attorney" at bounding box center [276, 297] width 104 height 51
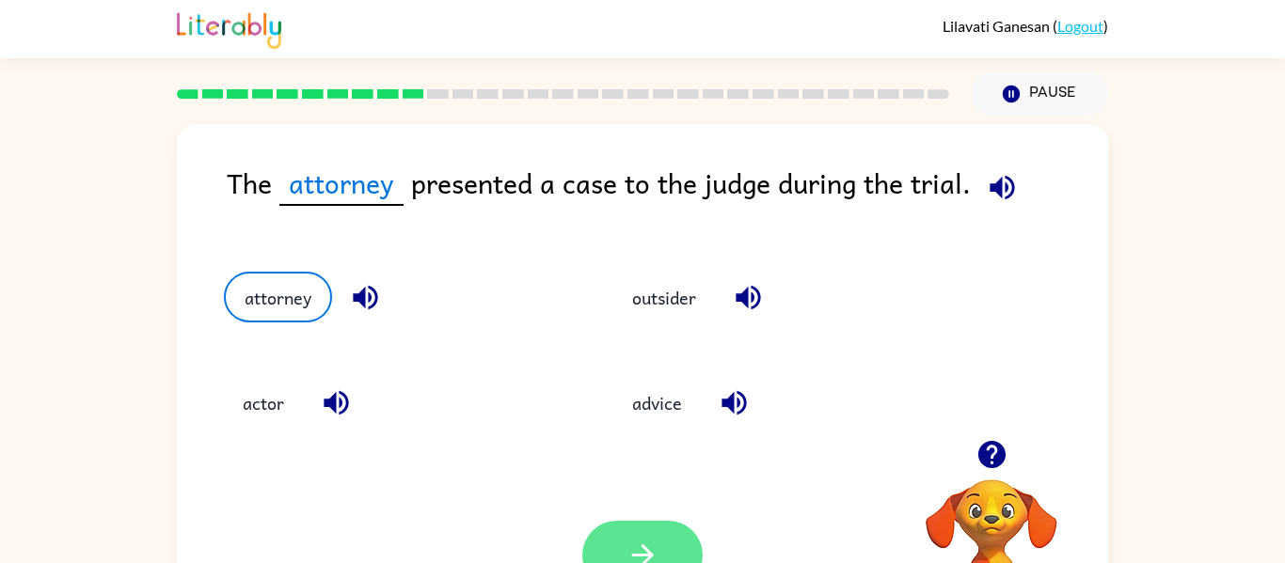
click at [657, 538] on button "button" at bounding box center [642, 555] width 120 height 69
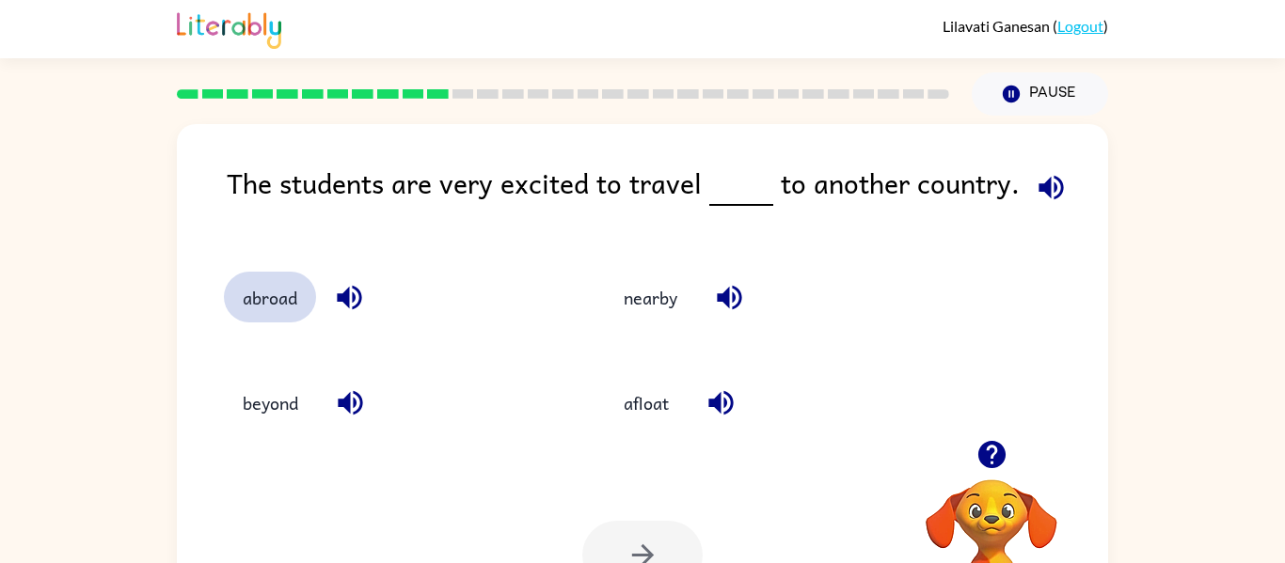
click at [272, 289] on button "abroad" at bounding box center [270, 297] width 92 height 51
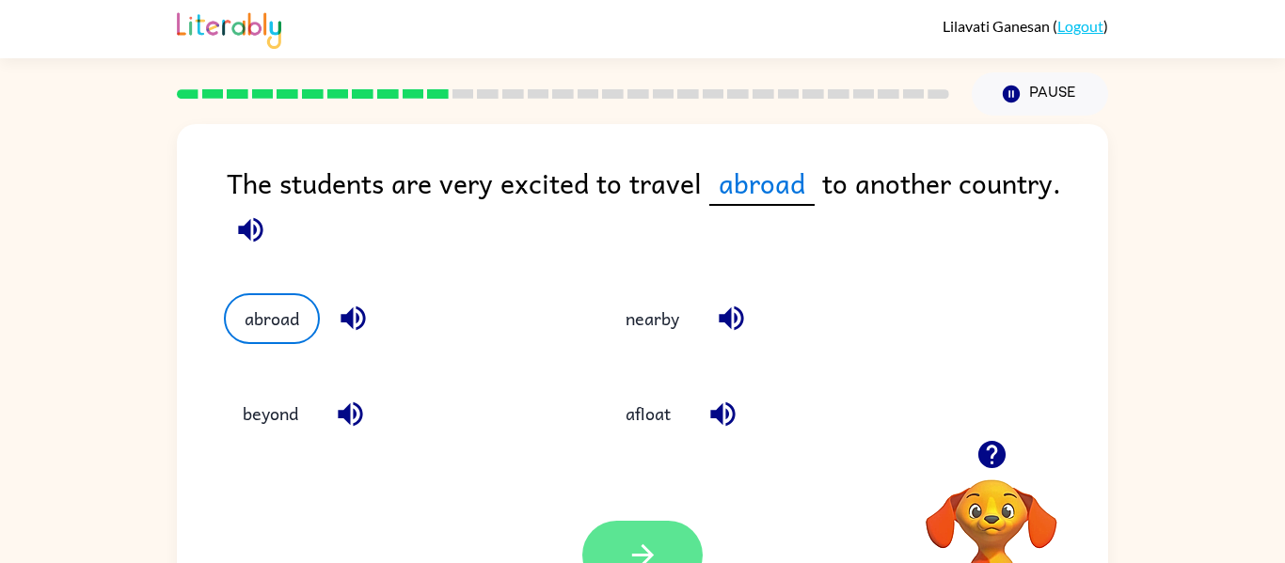
click at [664, 542] on button "button" at bounding box center [642, 555] width 120 height 69
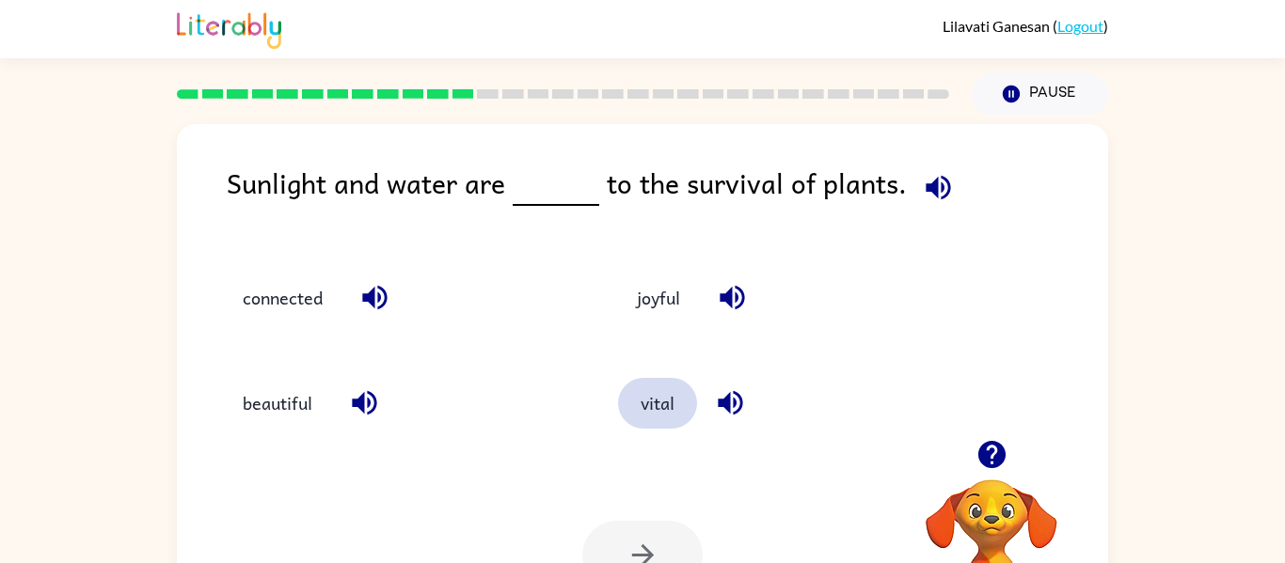
click at [666, 409] on button "vital" at bounding box center [657, 403] width 79 height 51
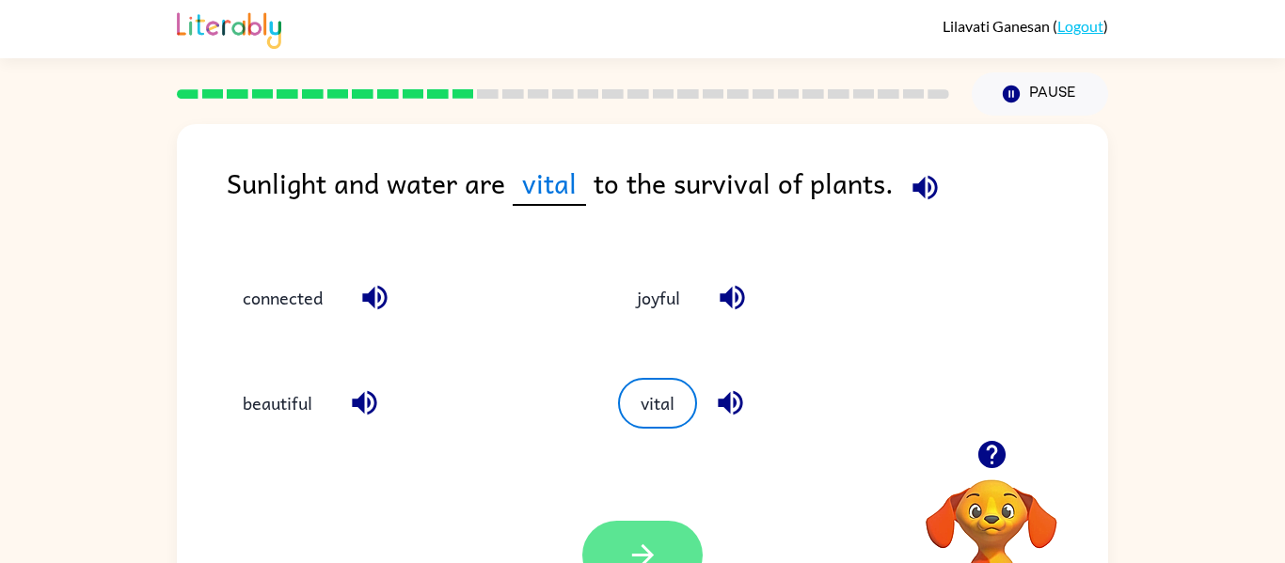
click at [658, 544] on icon "button" at bounding box center [642, 555] width 33 height 33
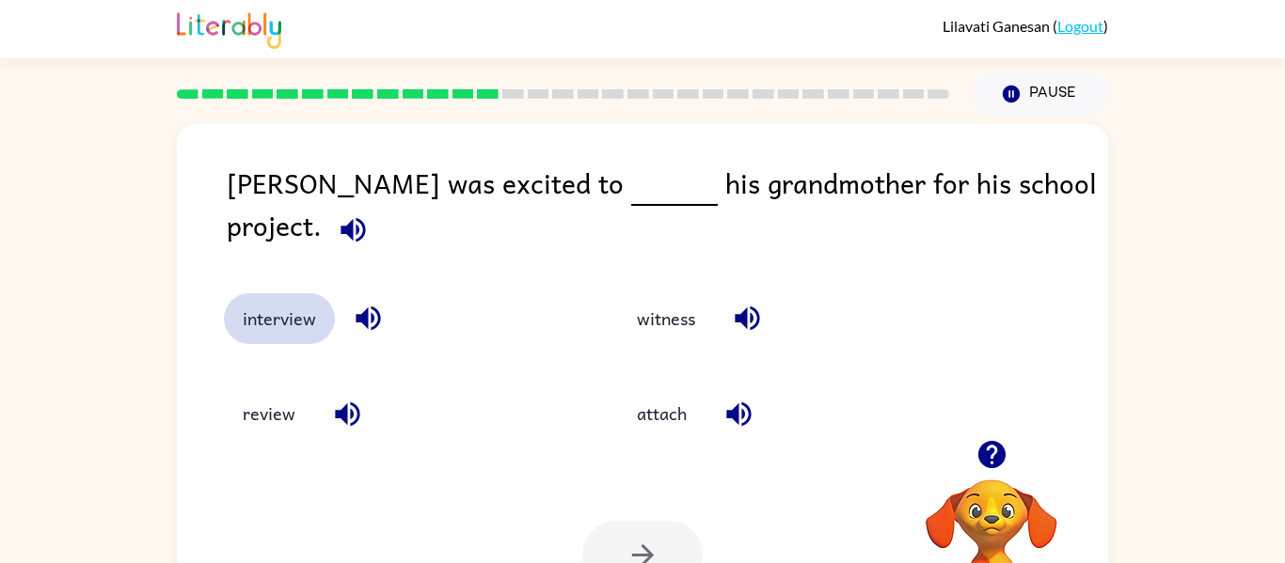
click at [264, 318] on button "interview" at bounding box center [279, 318] width 111 height 51
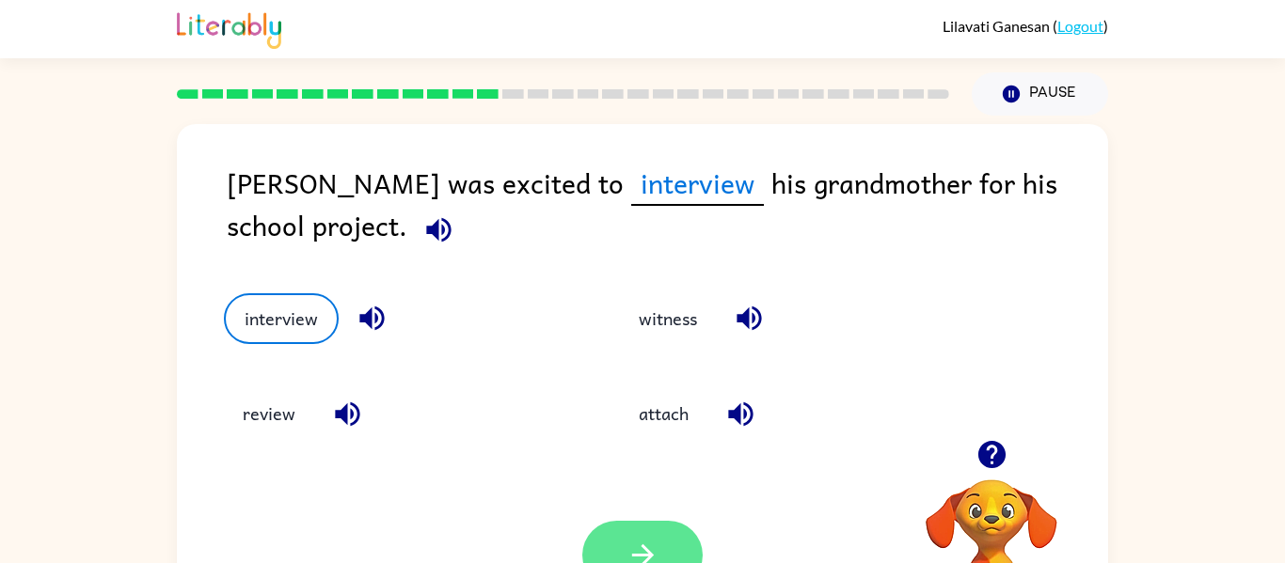
click at [656, 546] on icon "button" at bounding box center [642, 555] width 33 height 33
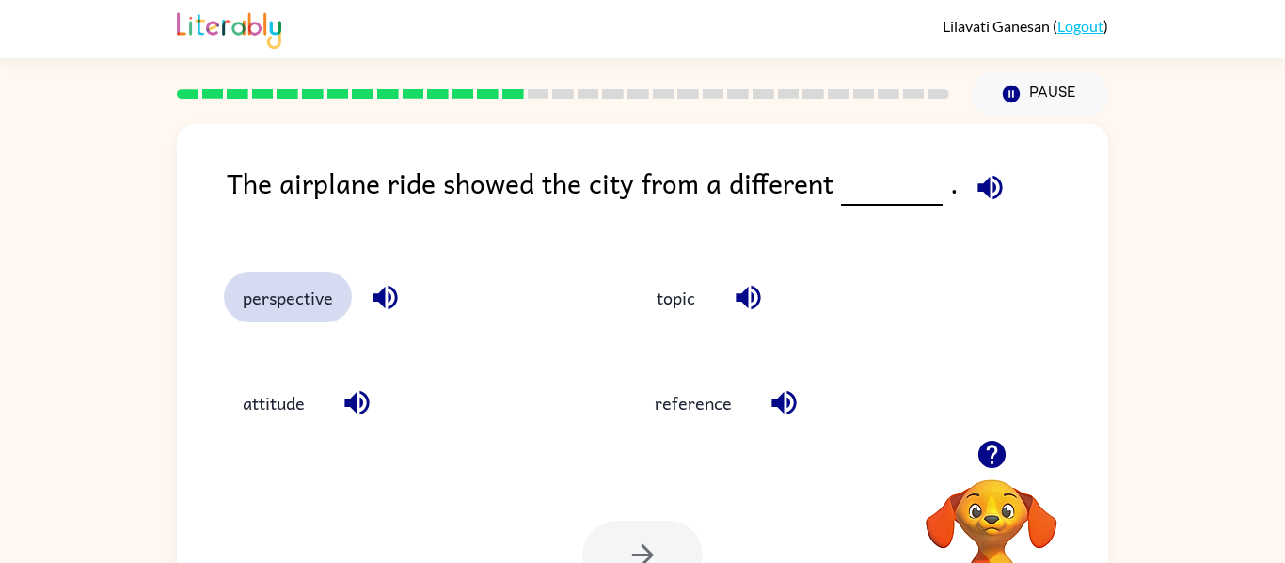
click at [335, 311] on button "perspective" at bounding box center [288, 297] width 128 height 51
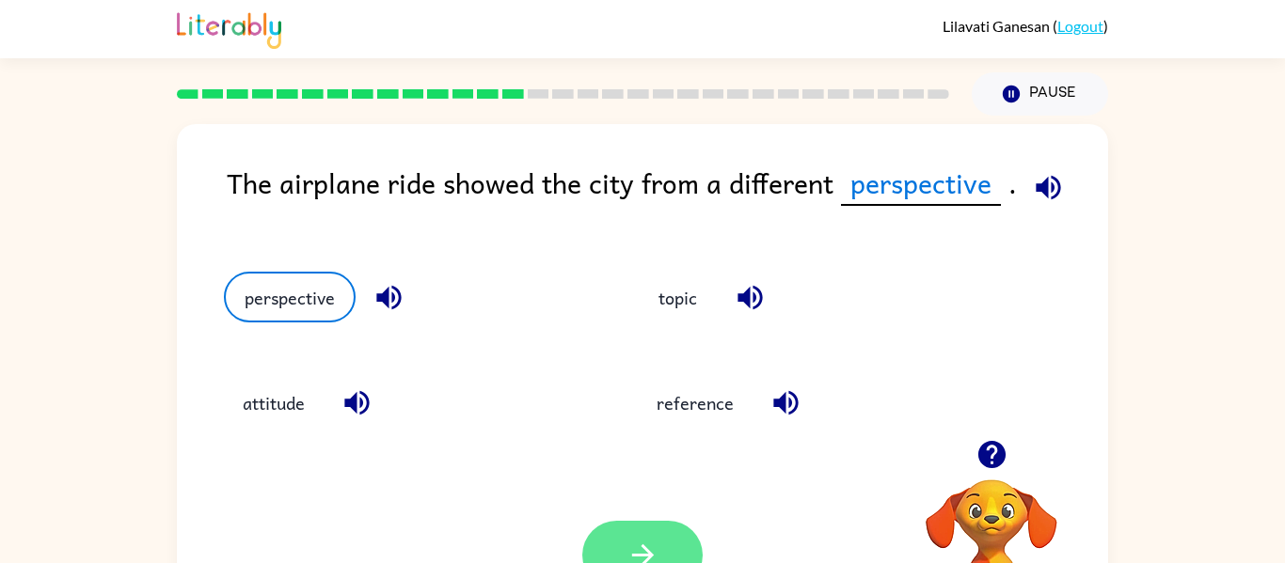
click at [659, 544] on button "button" at bounding box center [642, 555] width 120 height 69
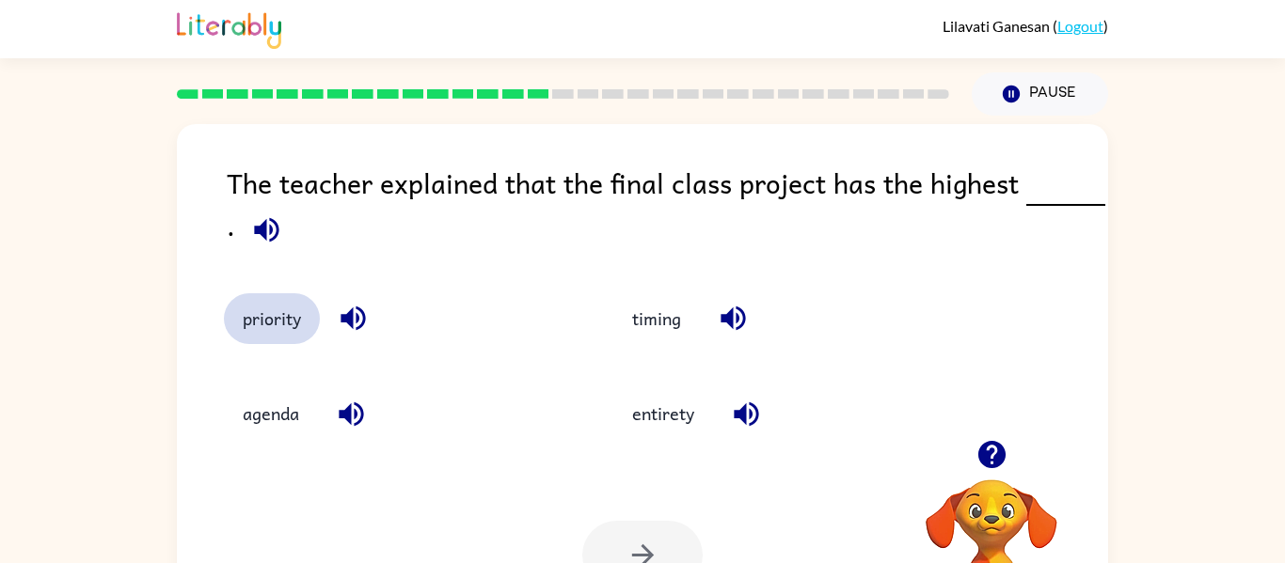
click at [261, 324] on button "priority" at bounding box center [272, 318] width 96 height 51
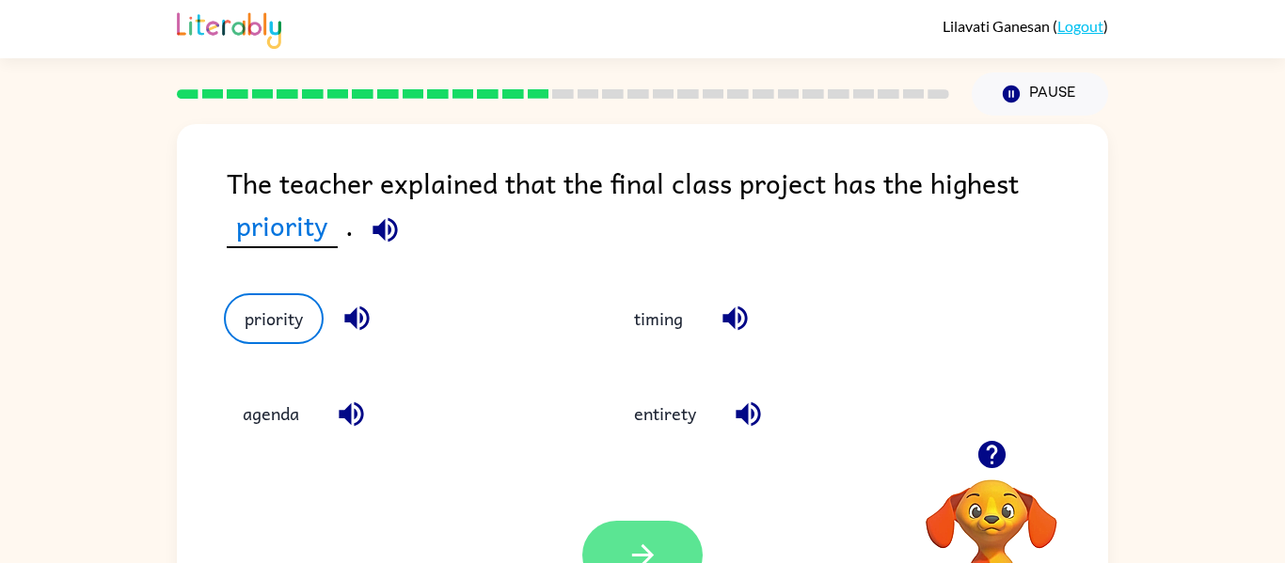
click at [656, 534] on button "button" at bounding box center [642, 555] width 120 height 69
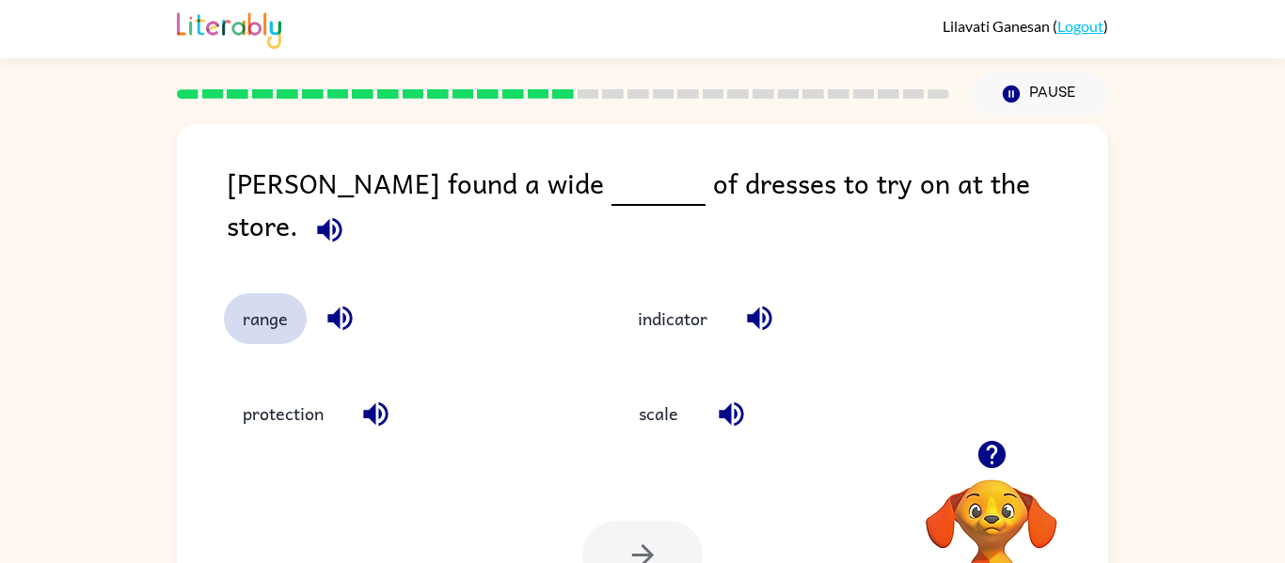
click at [306, 293] on button "range" at bounding box center [265, 318] width 83 height 51
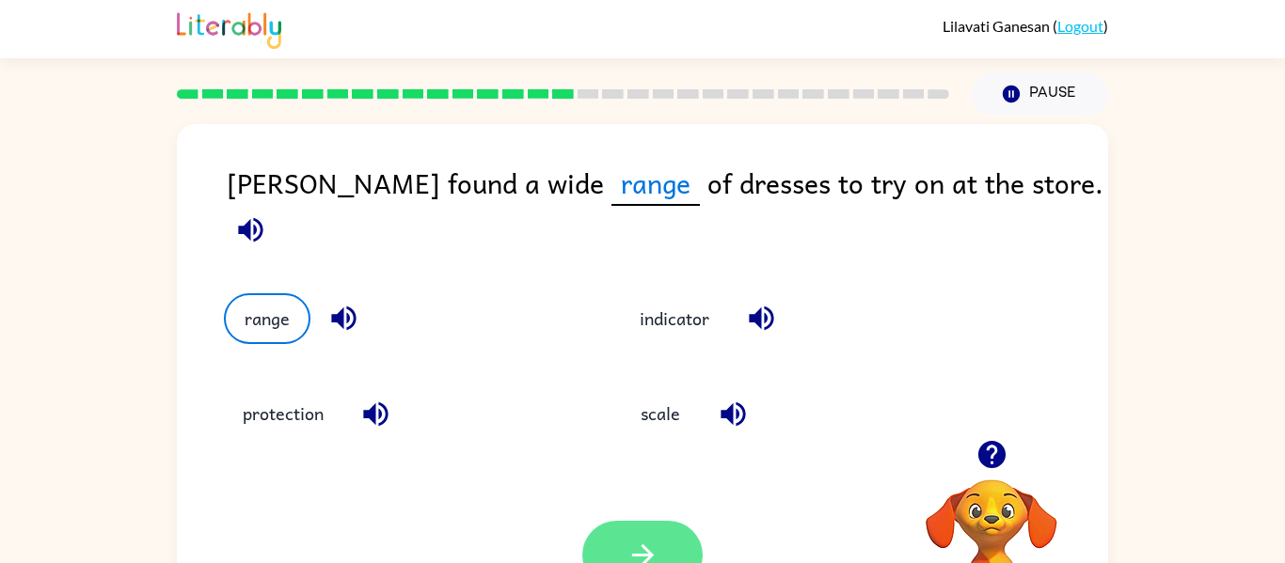
click at [656, 533] on button "button" at bounding box center [642, 555] width 120 height 69
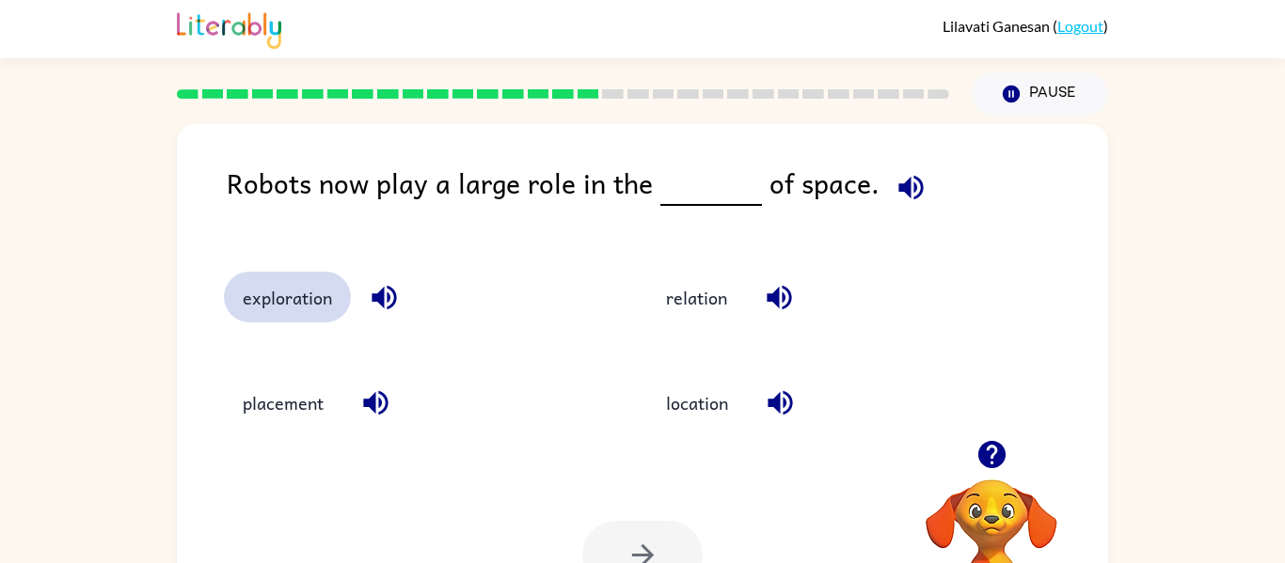
click at [305, 297] on button "exploration" at bounding box center [287, 297] width 127 height 51
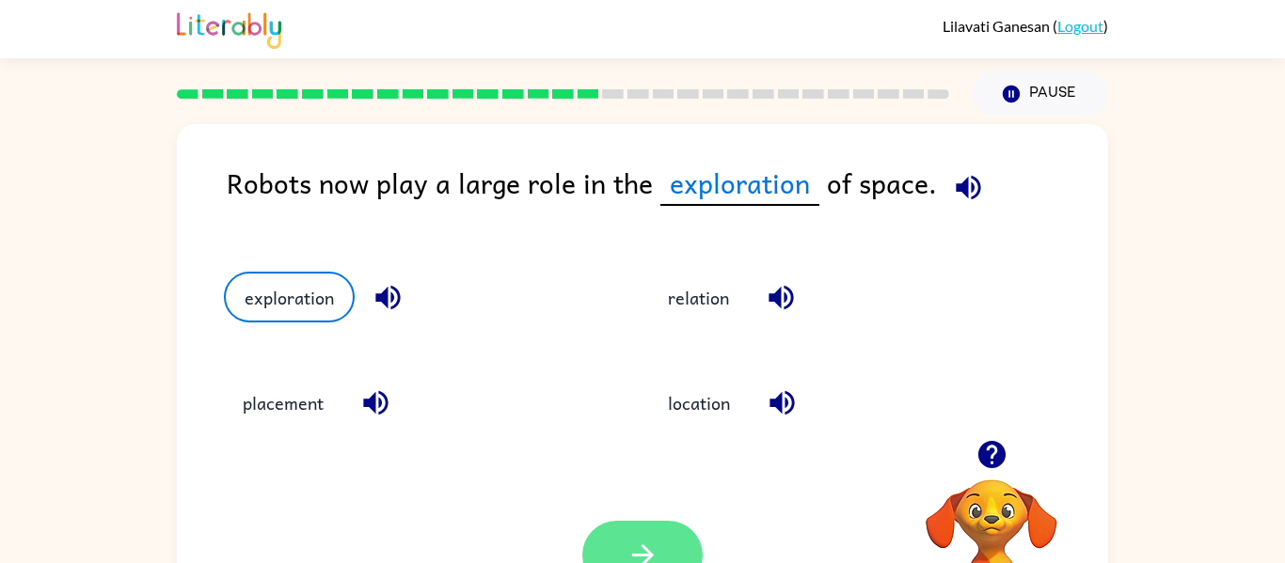
click at [663, 542] on button "button" at bounding box center [642, 555] width 120 height 69
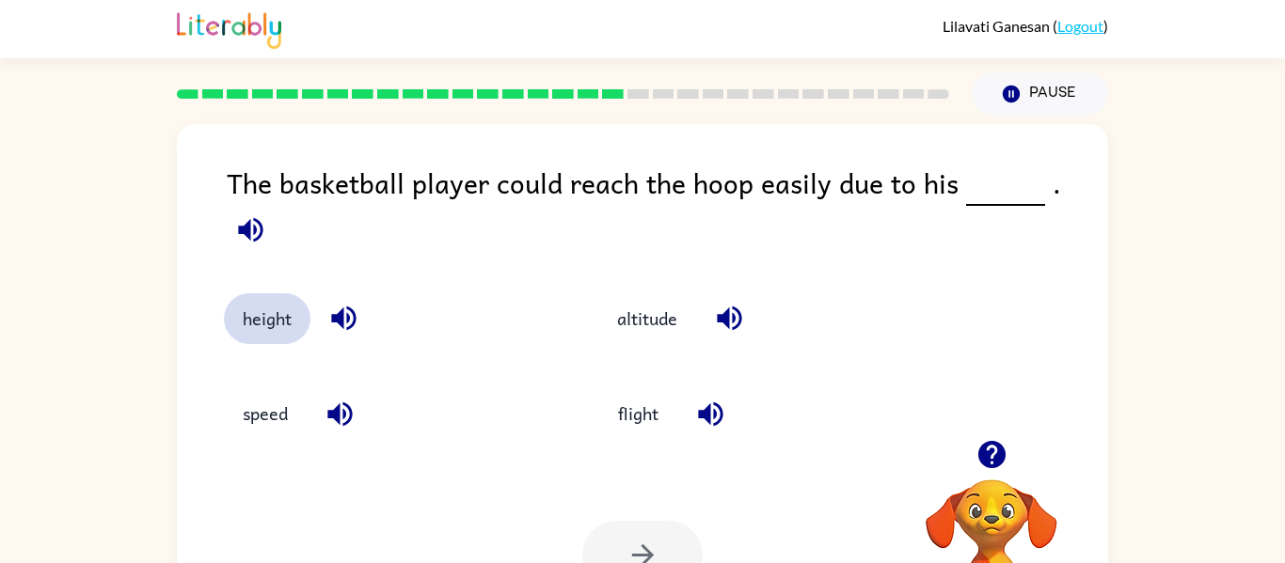
click at [305, 304] on button "height" at bounding box center [267, 318] width 87 height 51
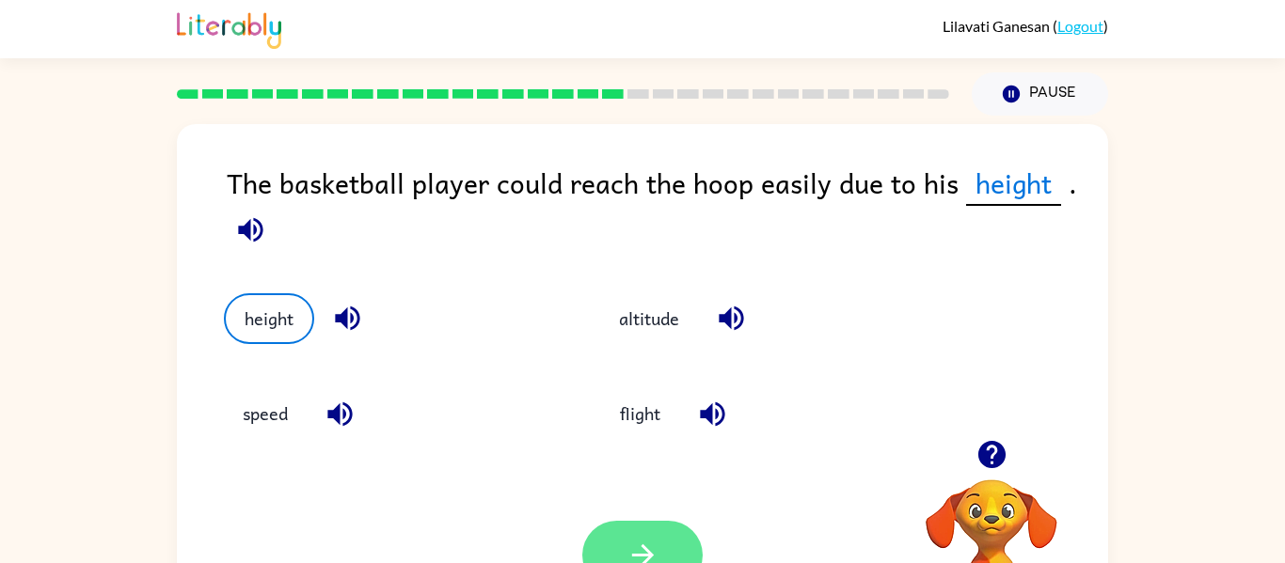
click at [656, 547] on icon "button" at bounding box center [642, 555] width 33 height 33
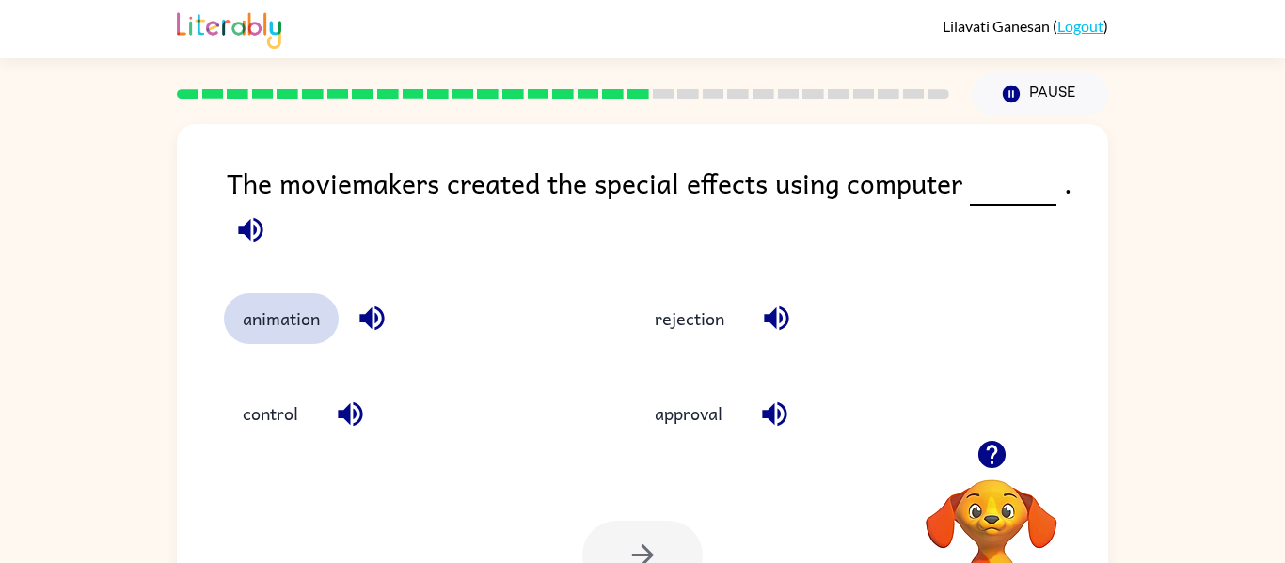
click at [335, 314] on button "animation" at bounding box center [281, 318] width 115 height 51
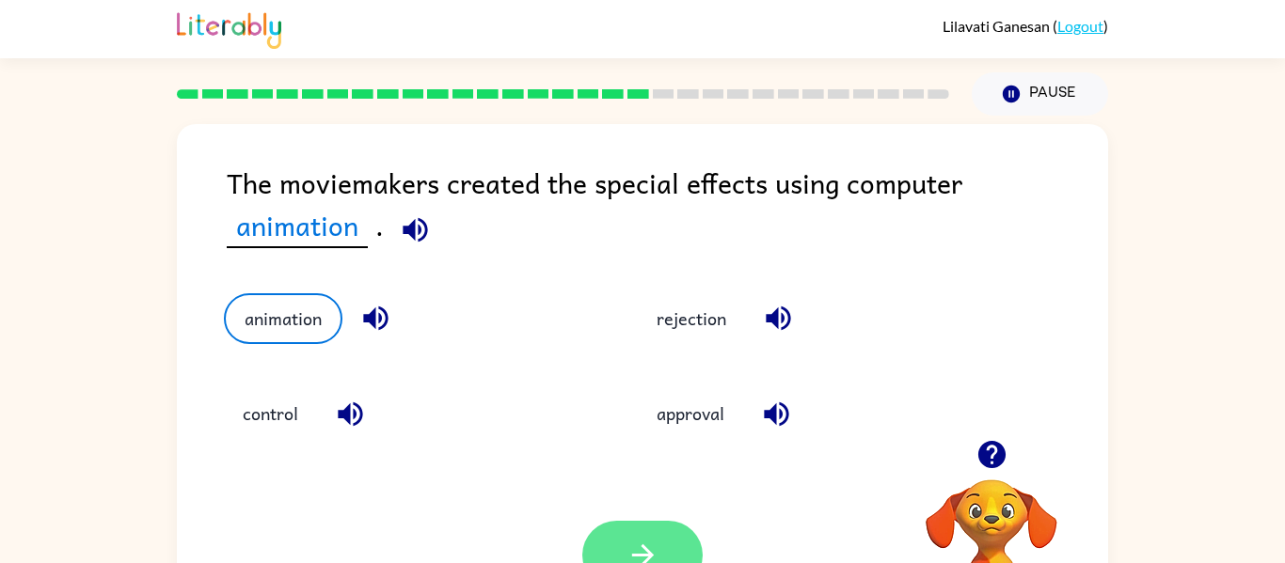
click at [646, 547] on icon "button" at bounding box center [642, 555] width 33 height 33
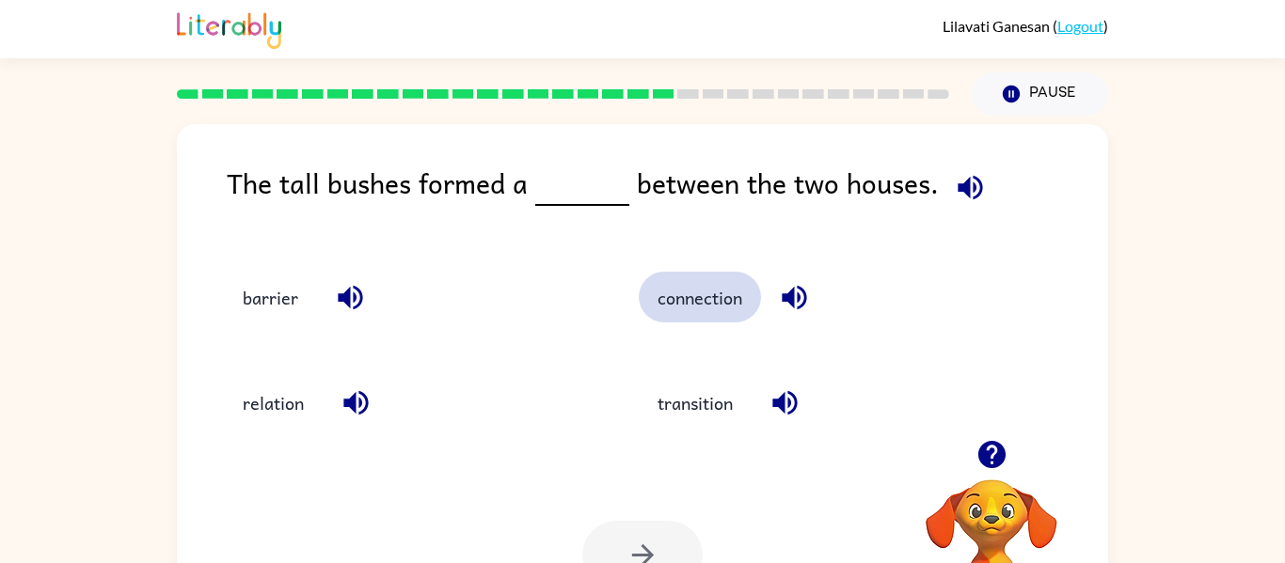
click at [726, 290] on button "connection" at bounding box center [700, 297] width 122 height 51
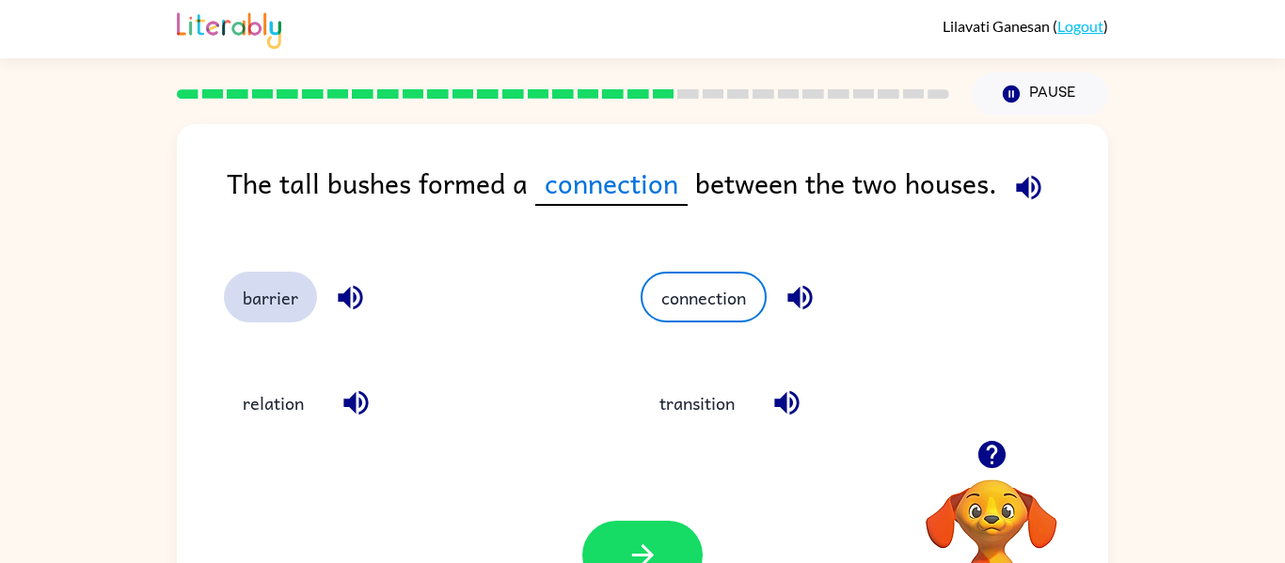
click at [286, 299] on button "barrier" at bounding box center [270, 297] width 93 height 51
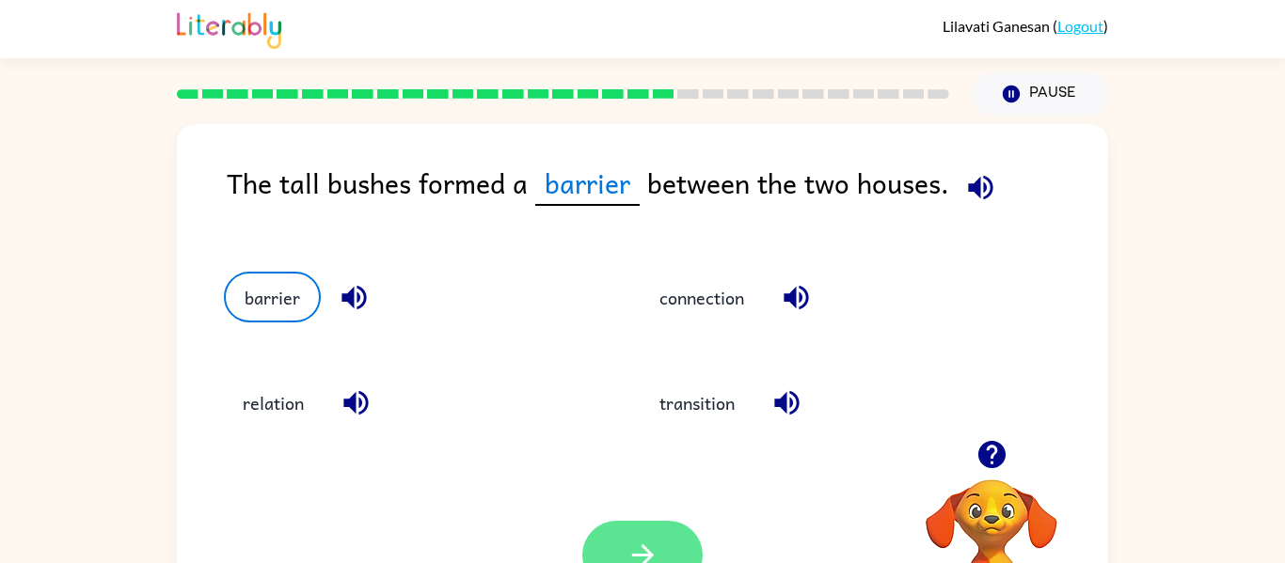
click at [668, 535] on button "button" at bounding box center [642, 555] width 120 height 69
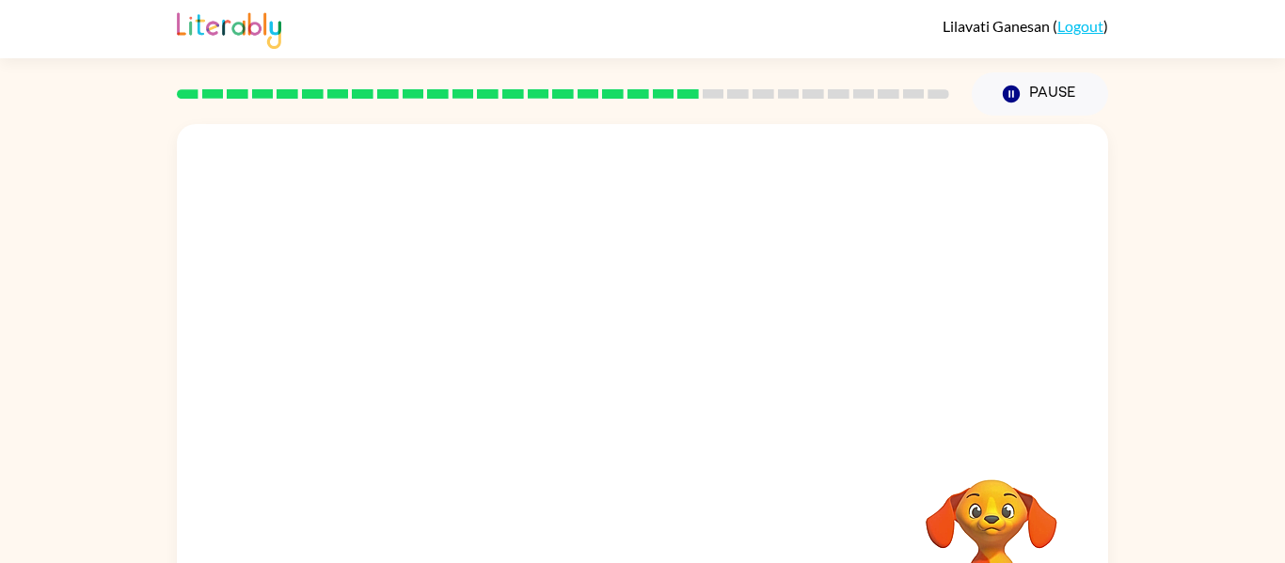
click at [484, 404] on video "Your browser must support playing .mp4 files to use Literably. Please try using…" at bounding box center [642, 282] width 931 height 316
click at [670, 390] on button "button" at bounding box center [642, 402] width 120 height 69
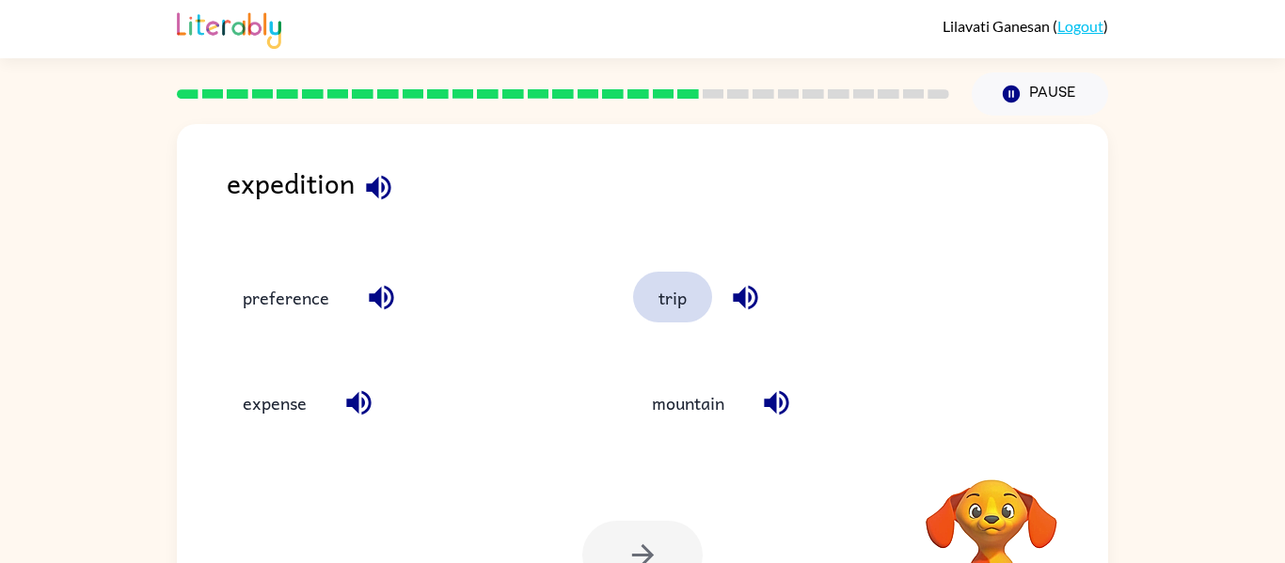
click at [676, 287] on button "trip" at bounding box center [672, 297] width 79 height 51
click at [675, 538] on button "button" at bounding box center [642, 555] width 120 height 69
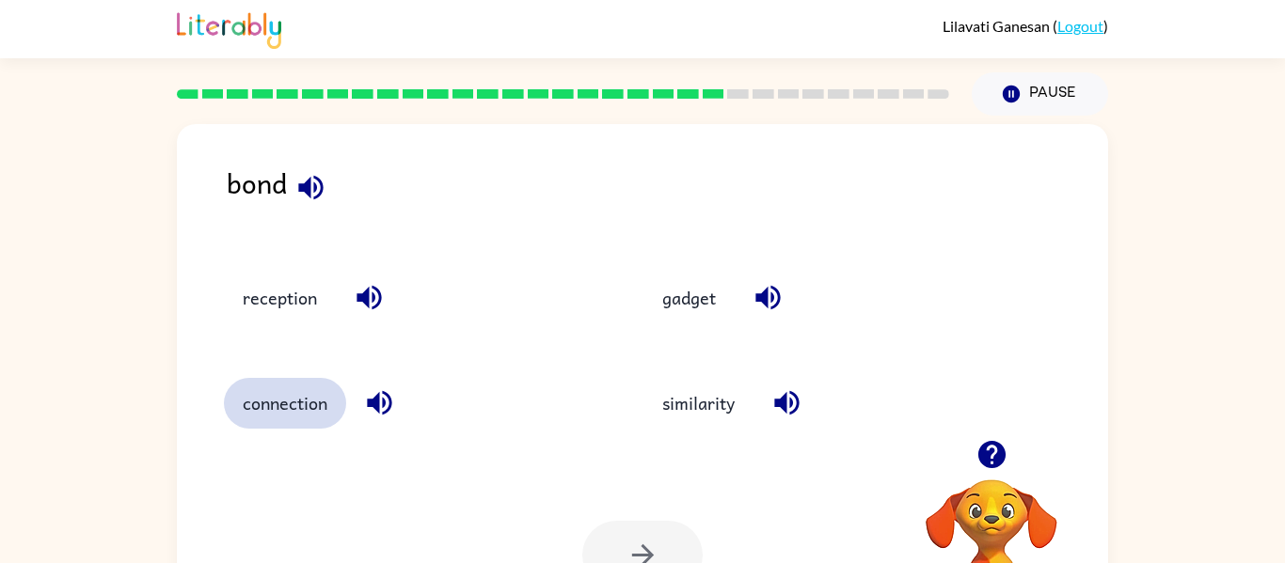
click at [280, 409] on button "connection" at bounding box center [285, 403] width 122 height 51
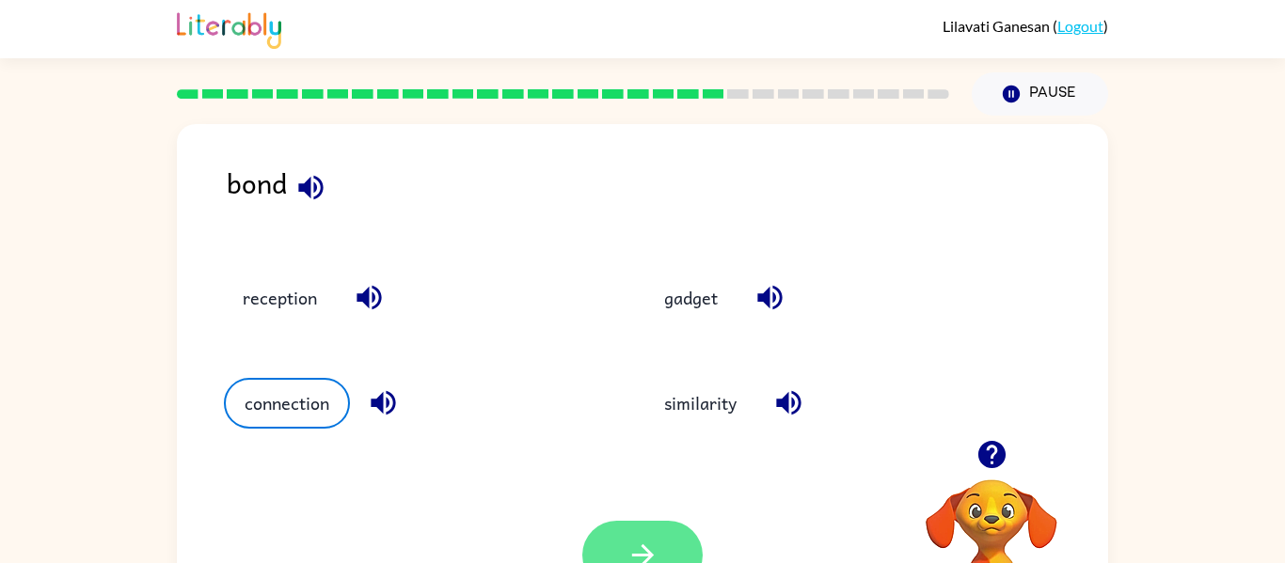
click at [670, 537] on button "button" at bounding box center [642, 555] width 120 height 69
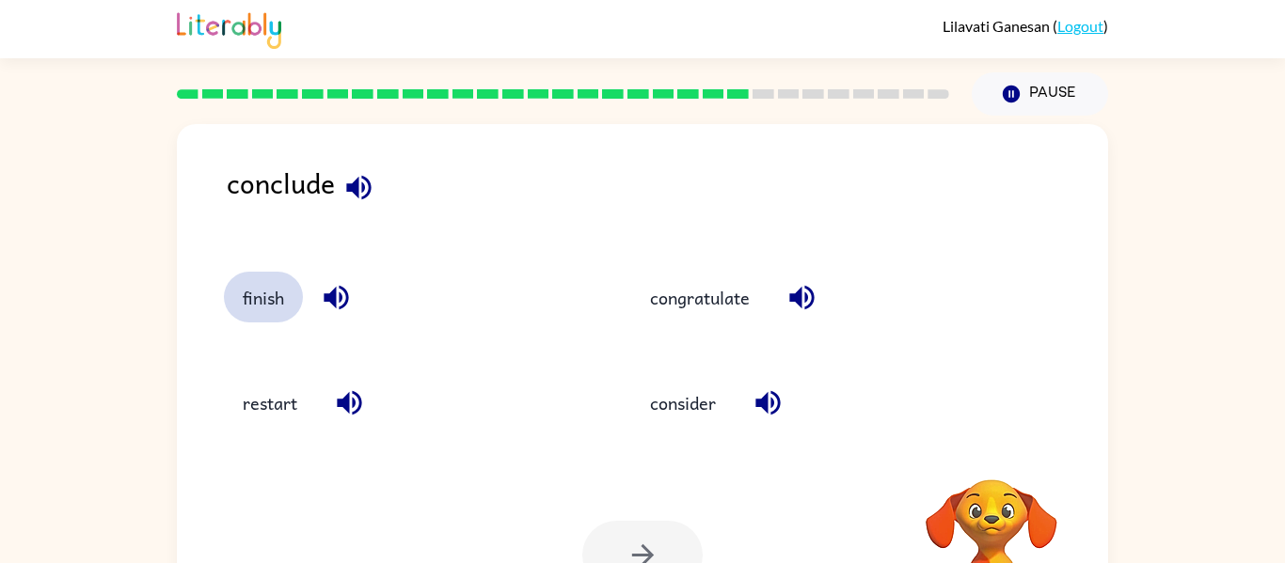
click at [272, 292] on button "finish" at bounding box center [263, 297] width 79 height 51
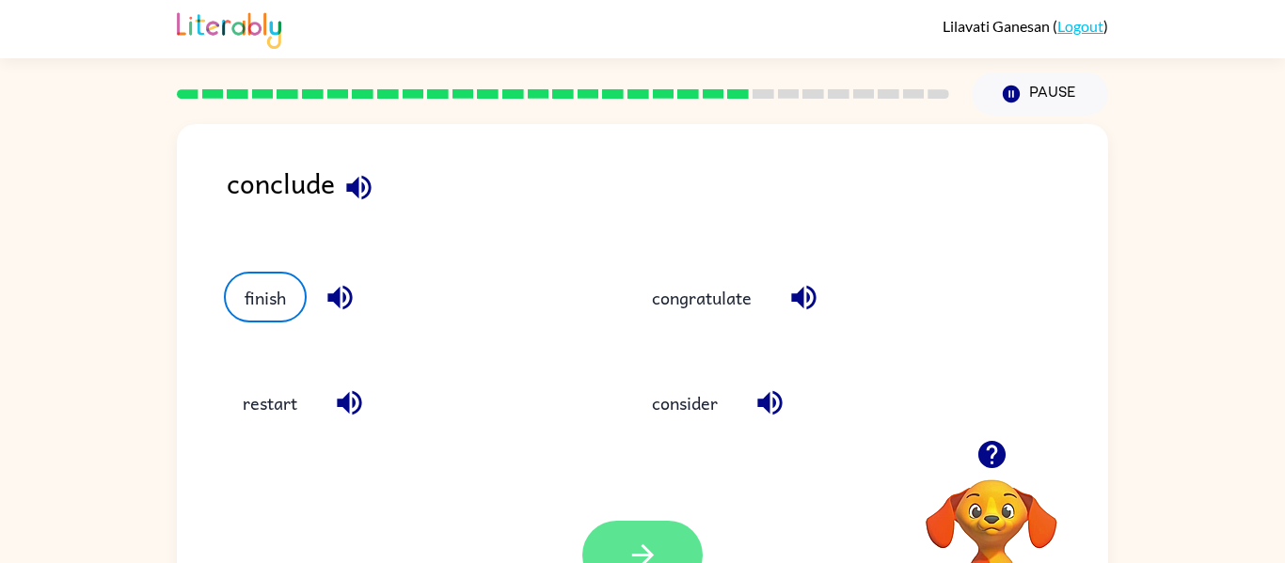
click at [657, 550] on icon "button" at bounding box center [642, 555] width 33 height 33
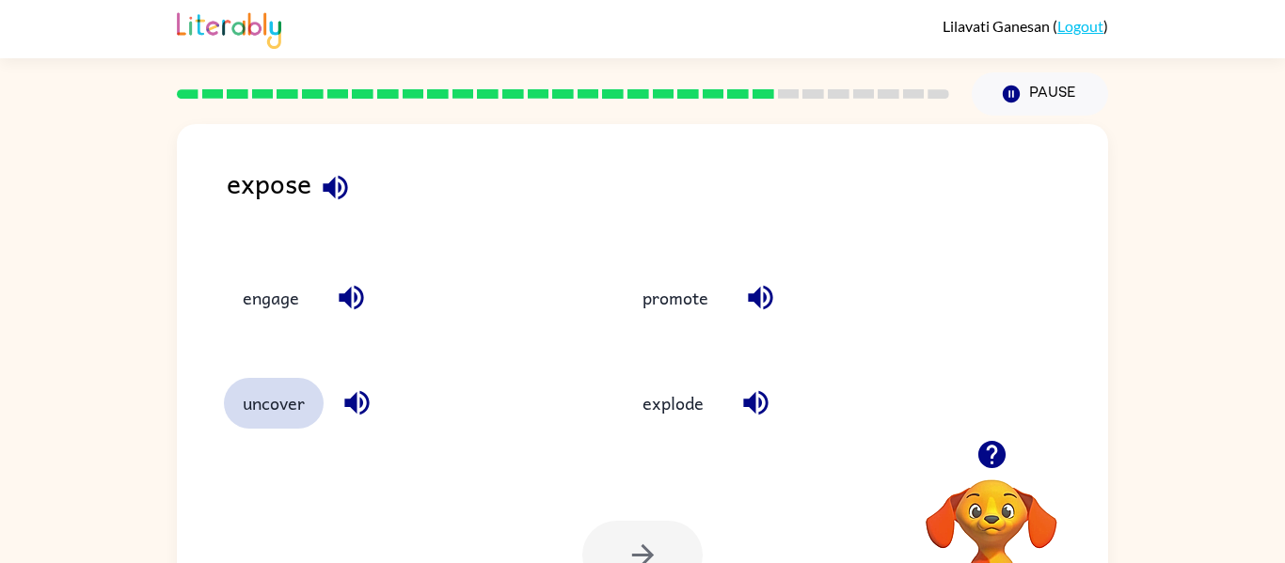
click at [245, 402] on button "uncover" at bounding box center [274, 403] width 100 height 51
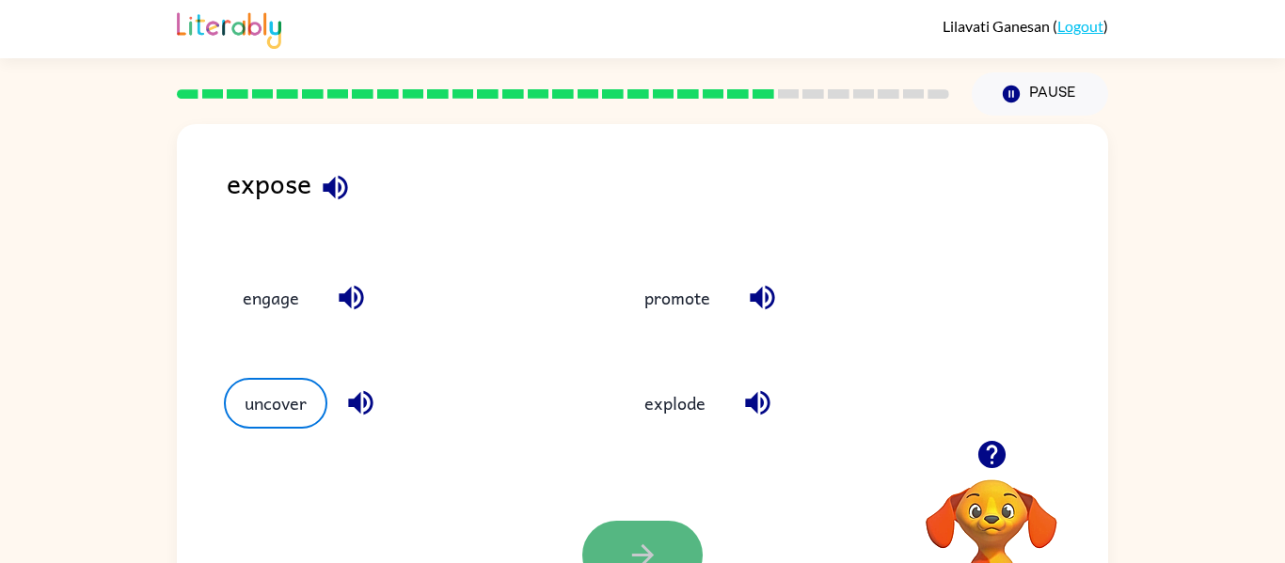
click at [656, 551] on icon "button" at bounding box center [642, 555] width 33 height 33
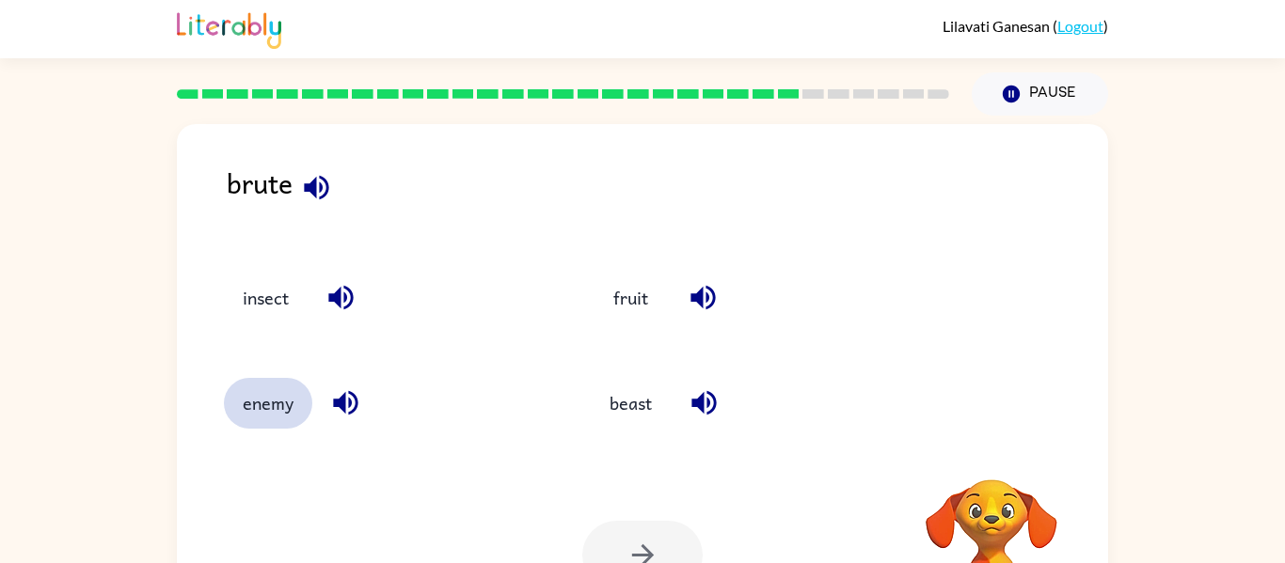
click at [255, 405] on button "enemy" at bounding box center [268, 403] width 88 height 51
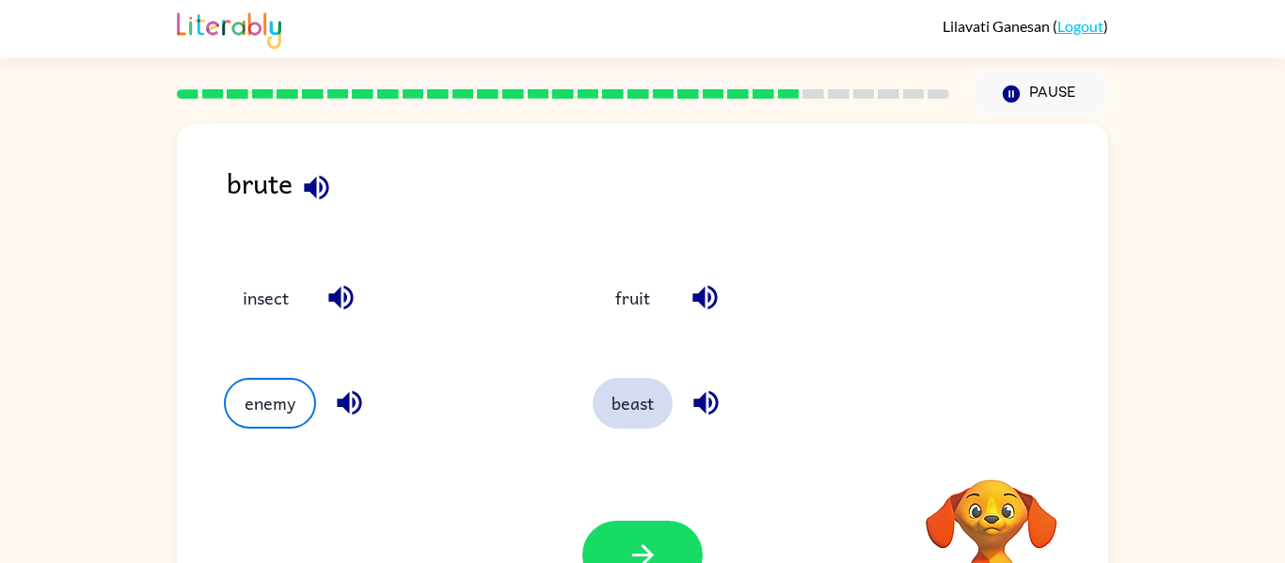
click at [655, 404] on button "beast" at bounding box center [632, 403] width 80 height 51
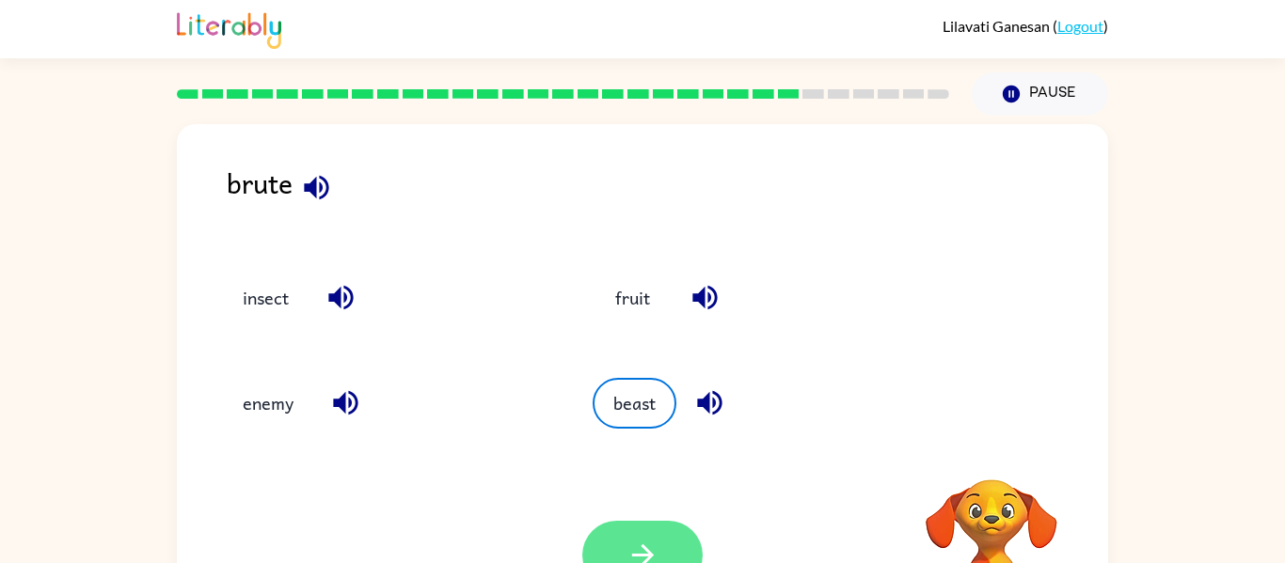
click at [657, 542] on icon "button" at bounding box center [642, 555] width 33 height 33
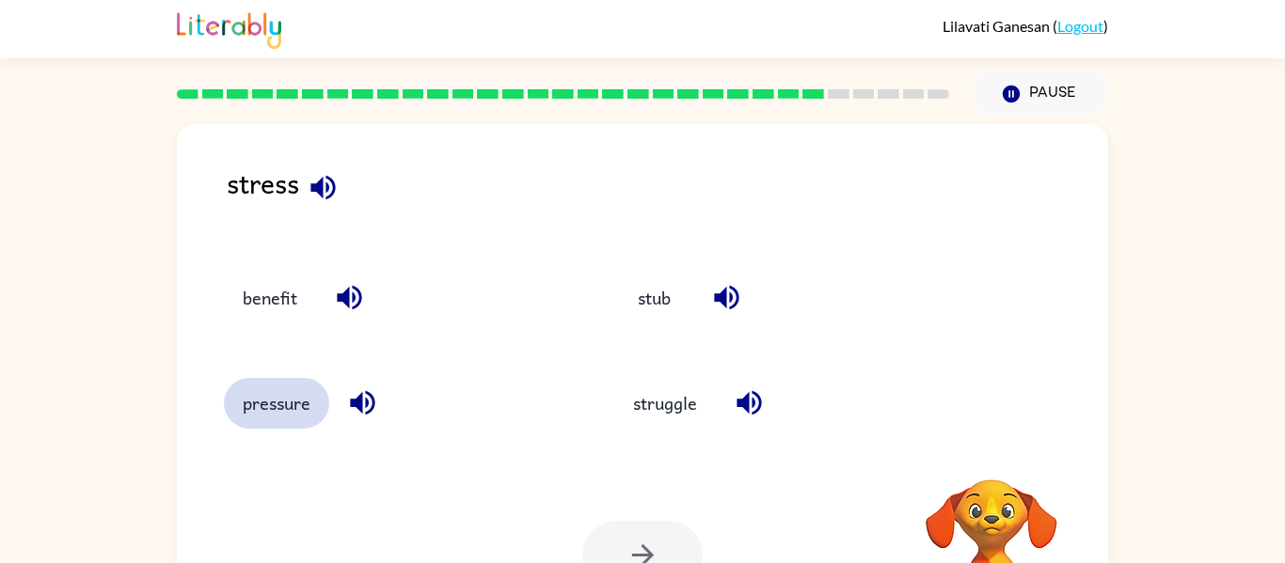
click at [252, 386] on button "pressure" at bounding box center [276, 403] width 105 height 51
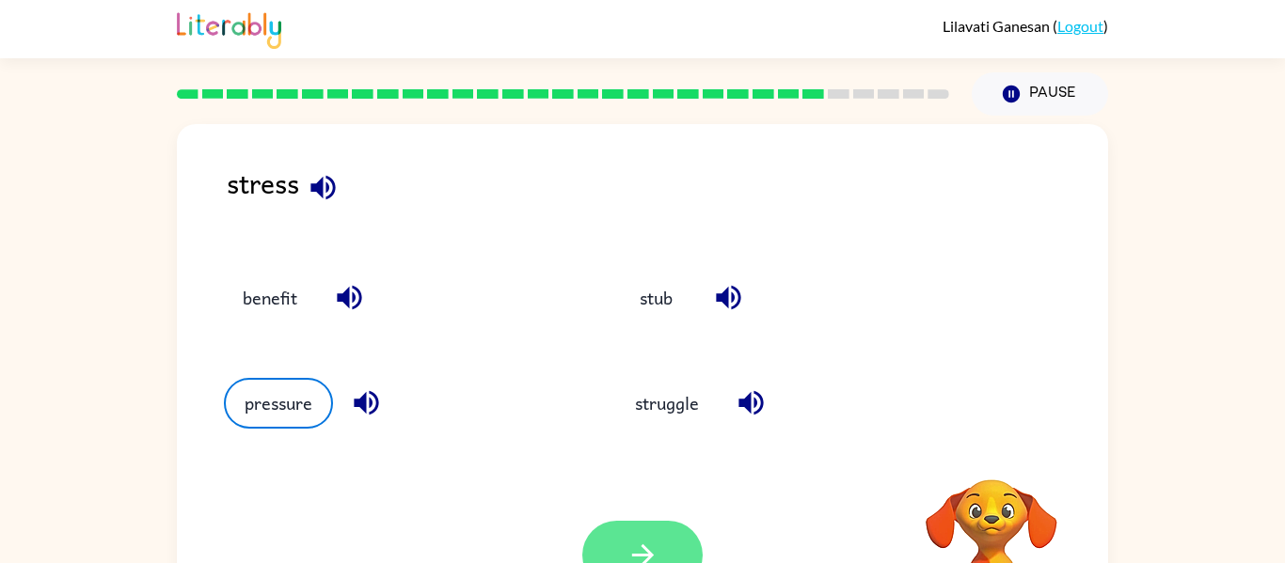
click at [658, 555] on icon "button" at bounding box center [642, 555] width 33 height 33
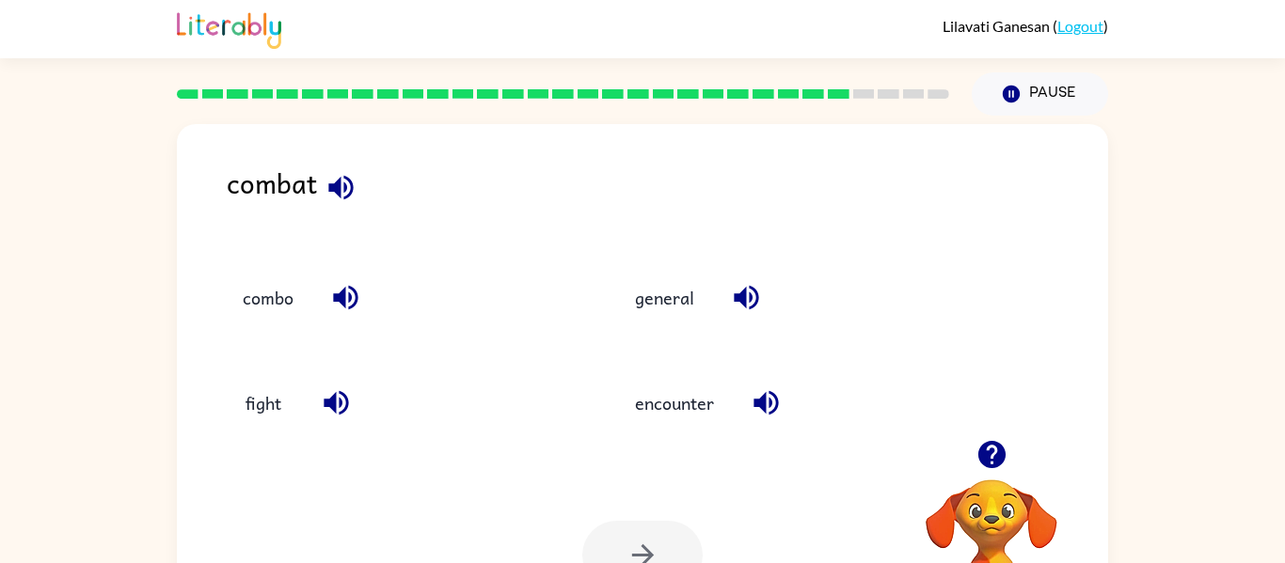
click at [239, 378] on div "fight" at bounding box center [398, 403] width 349 height 51
click at [246, 425] on button "fight" at bounding box center [263, 403] width 79 height 51
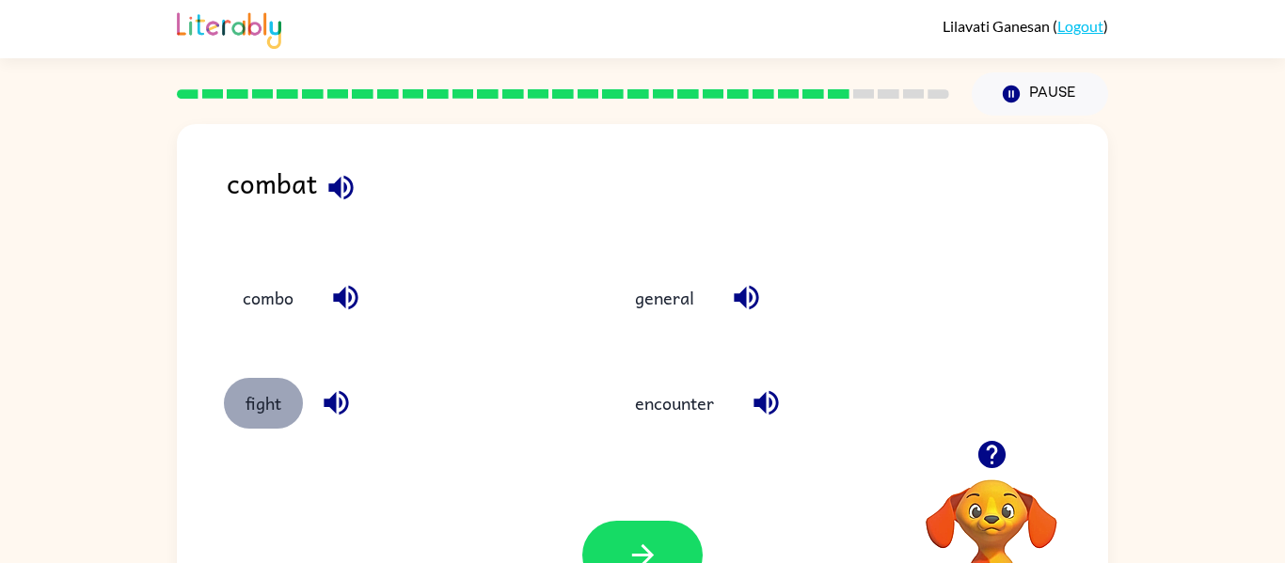
click at [246, 418] on button "fight" at bounding box center [263, 403] width 79 height 51
click at [654, 547] on icon "button" at bounding box center [642, 555] width 33 height 33
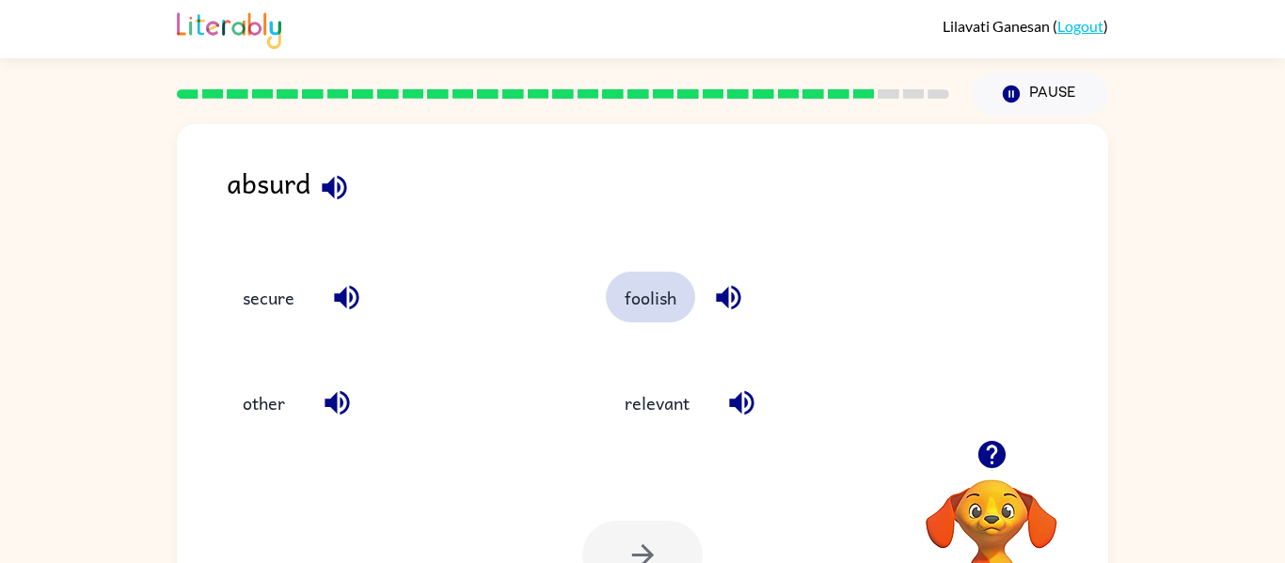
click at [657, 296] on button "foolish" at bounding box center [650, 297] width 89 height 51
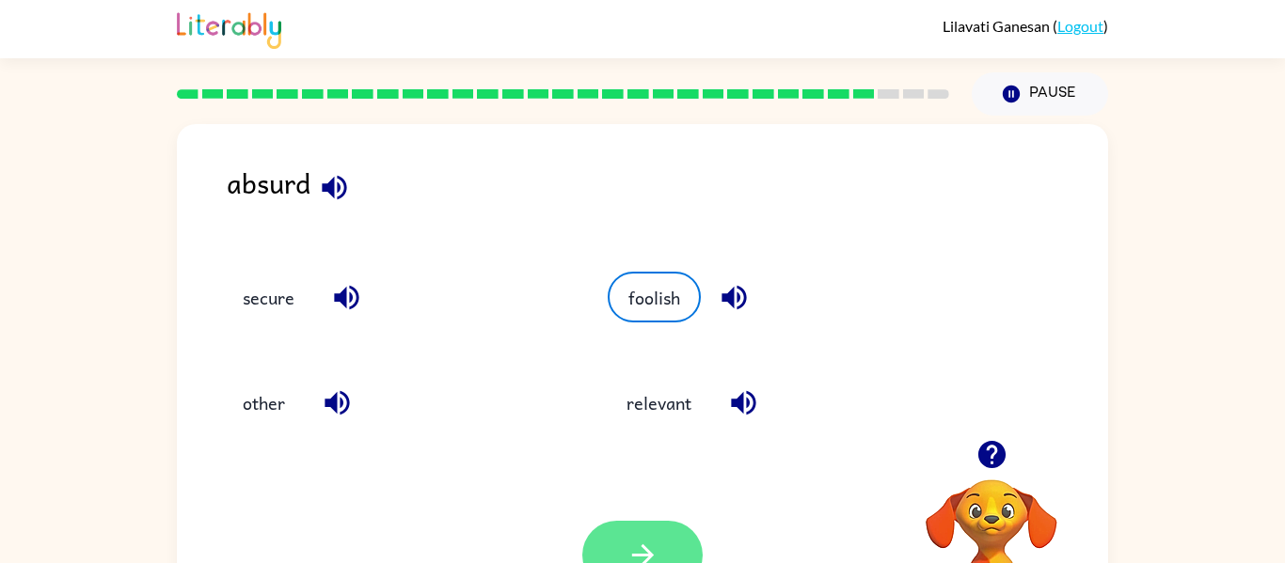
click at [689, 536] on button "button" at bounding box center [642, 555] width 120 height 69
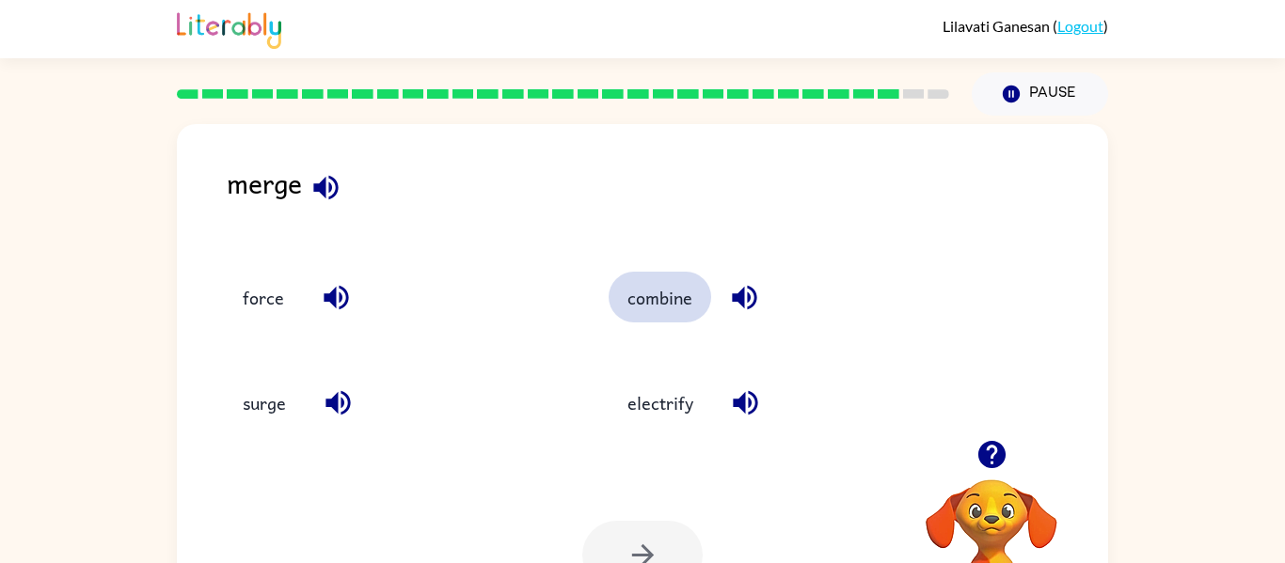
click at [649, 322] on button "combine" at bounding box center [659, 297] width 102 height 51
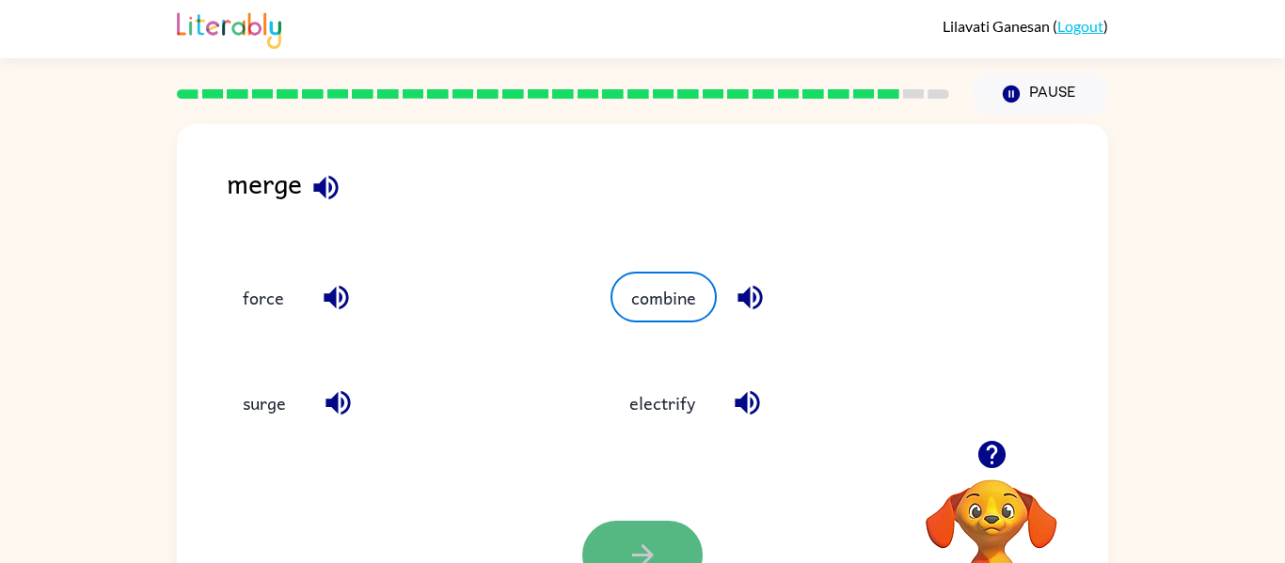
click at [656, 560] on icon "button" at bounding box center [642, 555] width 33 height 33
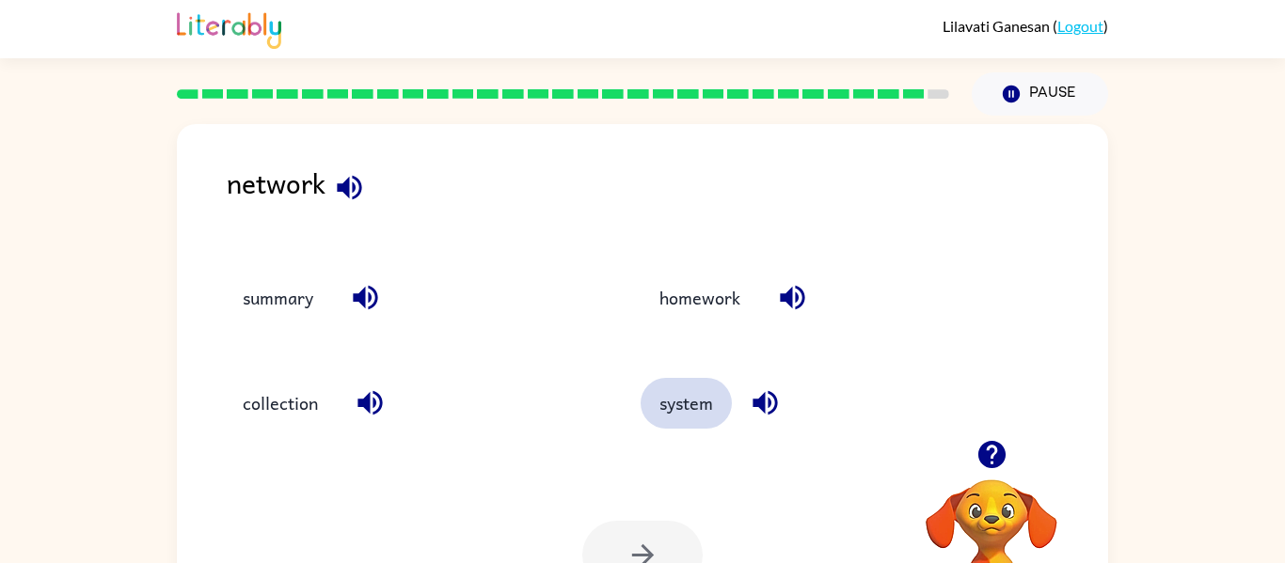
click at [721, 392] on button "system" at bounding box center [685, 403] width 91 height 51
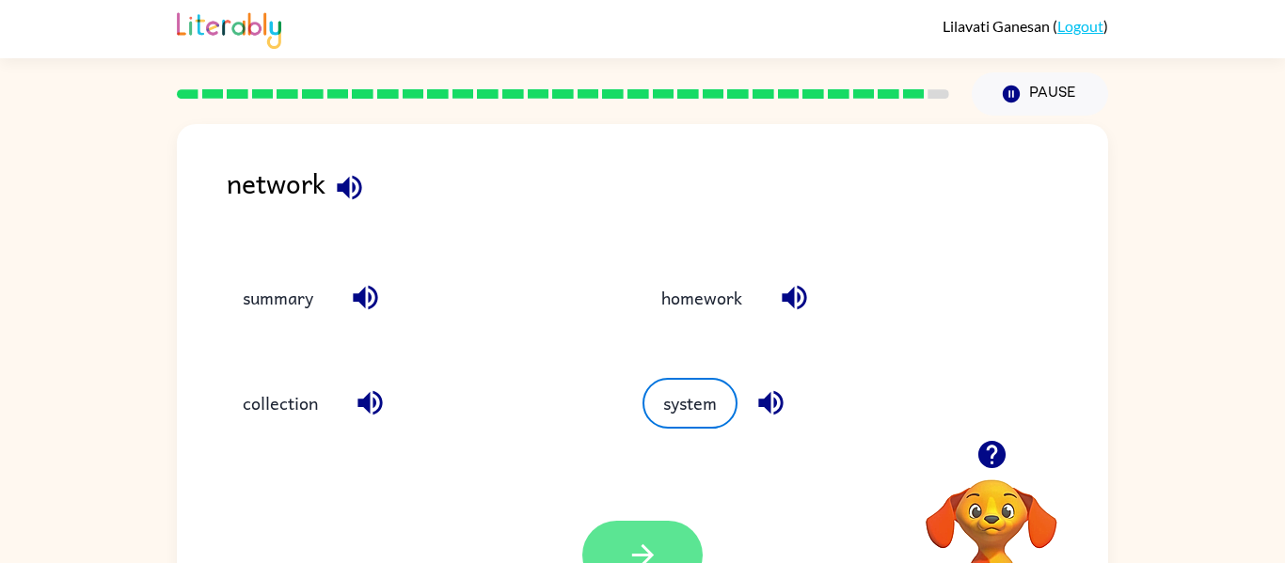
click at [669, 539] on button "button" at bounding box center [642, 555] width 120 height 69
